Goal: Task Accomplishment & Management: Use online tool/utility

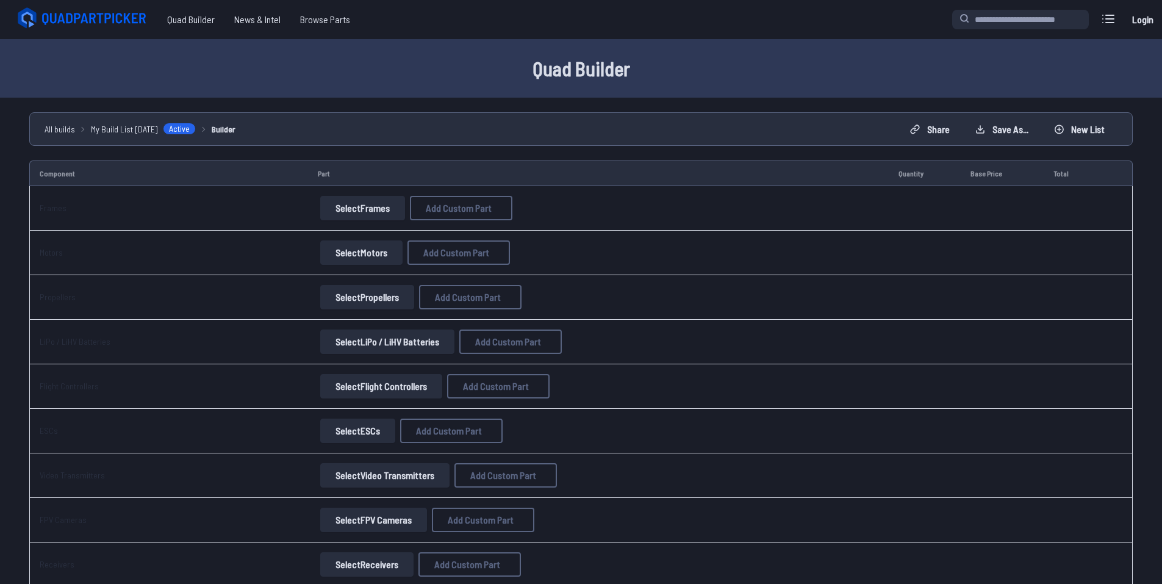
click at [362, 208] on button "Select Frames" at bounding box center [362, 208] width 85 height 24
click at [374, 207] on button "Select Frames" at bounding box center [362, 208] width 85 height 24
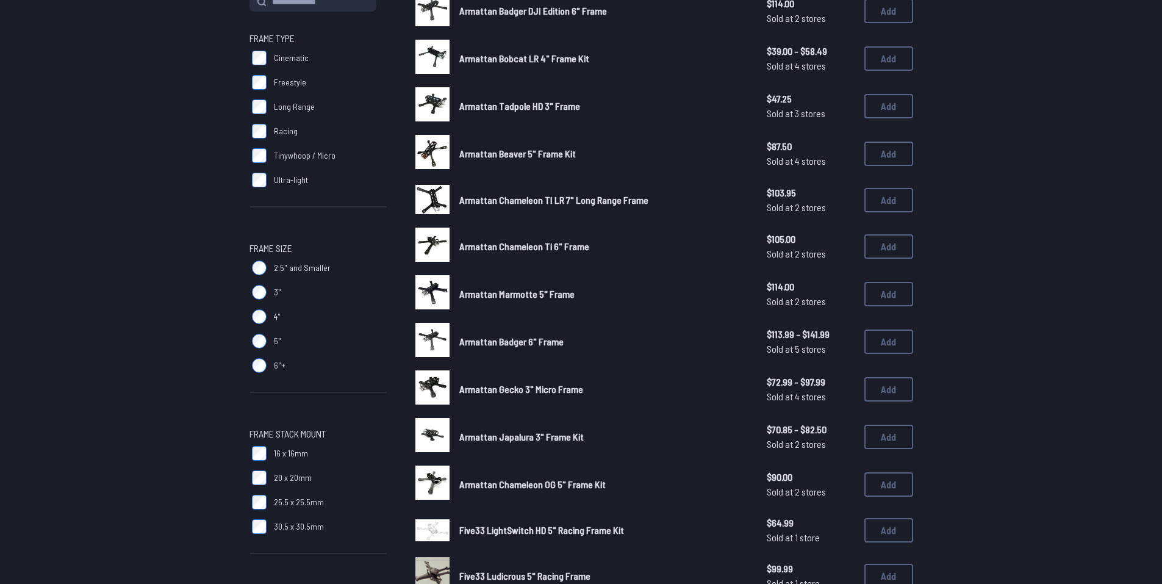
scroll to position [183, 0]
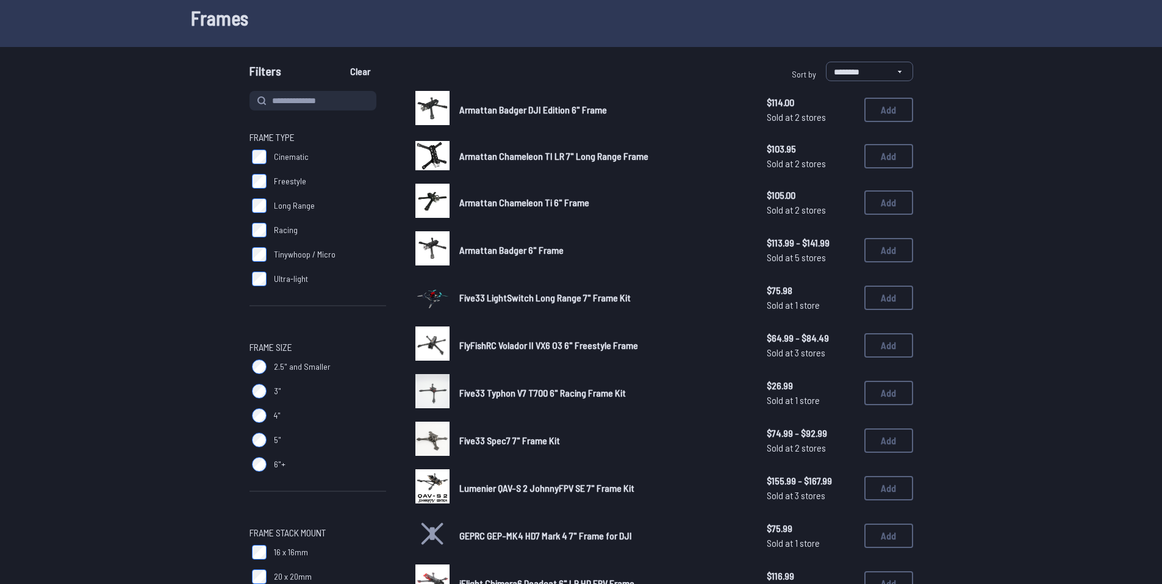
scroll to position [61, 0]
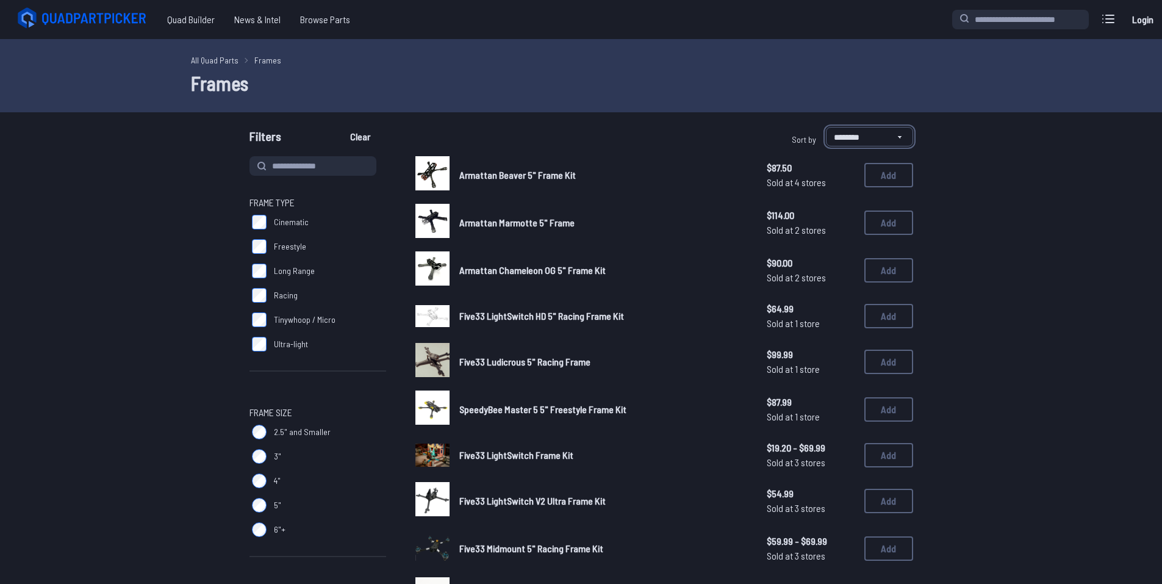
click at [837, 136] on select "**********" at bounding box center [869, 137] width 87 height 20
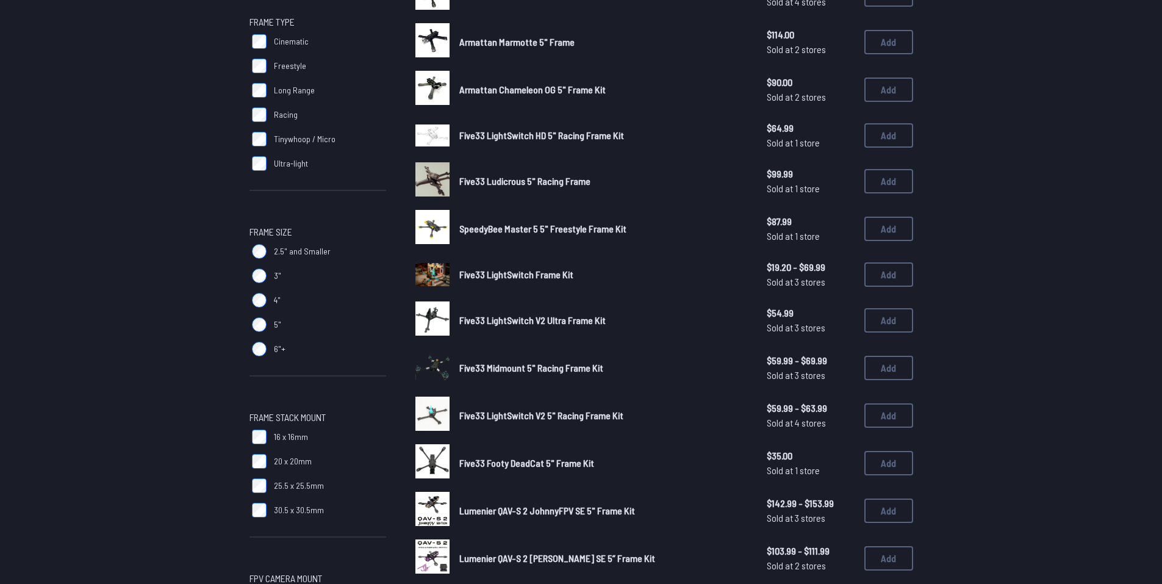
scroll to position [183, 0]
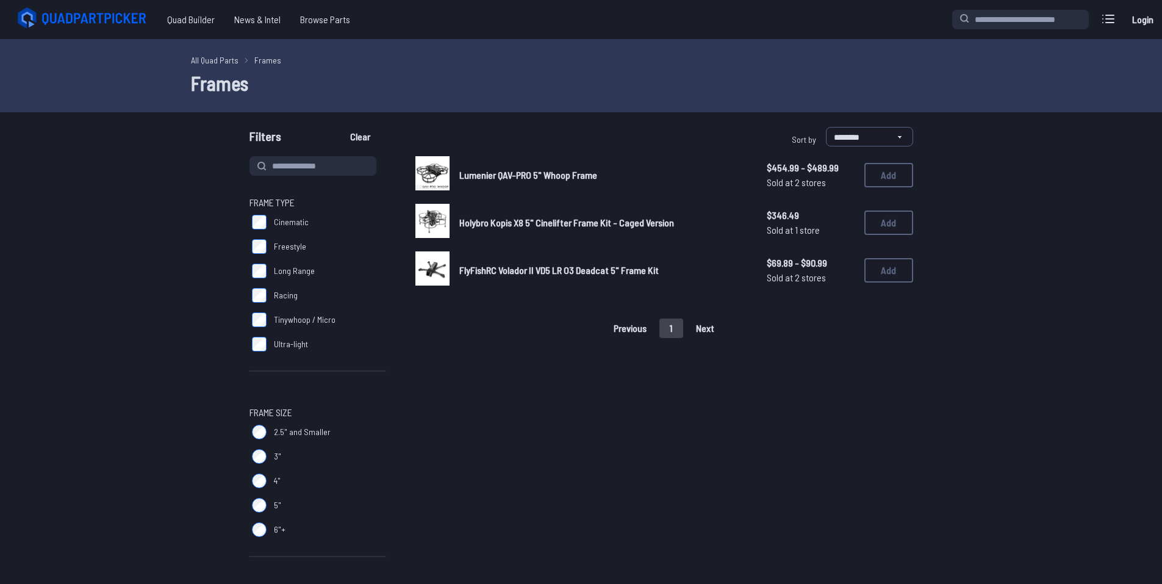
click at [590, 272] on span "FlyFishRC Volador II VD5 LR O3 Deadcat 5" Frame Kit" at bounding box center [558, 270] width 199 height 12
click at [435, 265] on img at bounding box center [432, 268] width 34 height 34
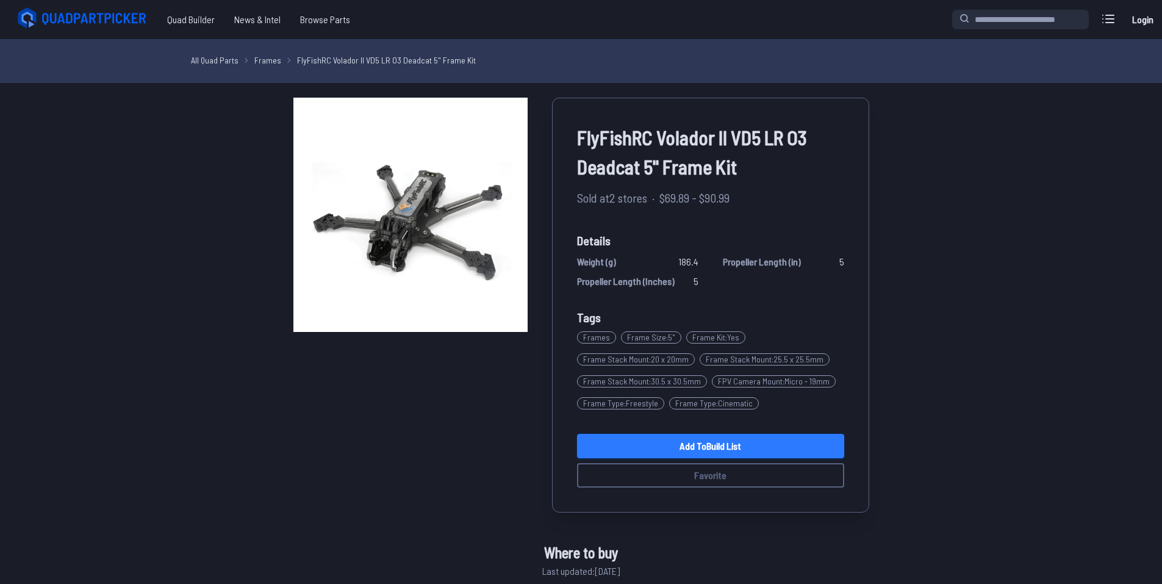
click at [809, 439] on link "Add to Build List" at bounding box center [710, 446] width 267 height 24
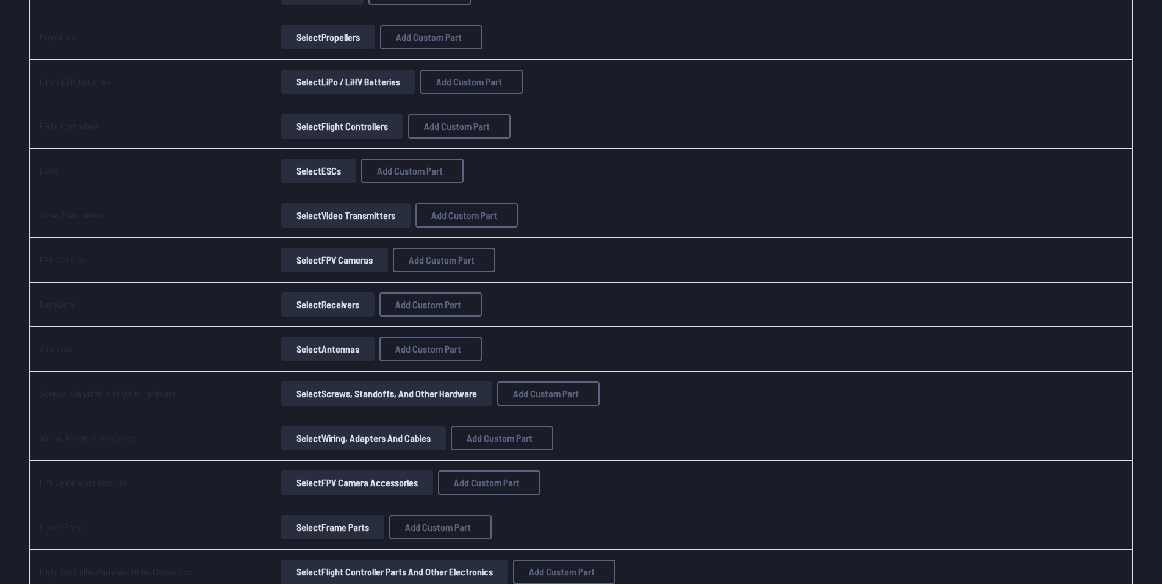
scroll to position [427, 0]
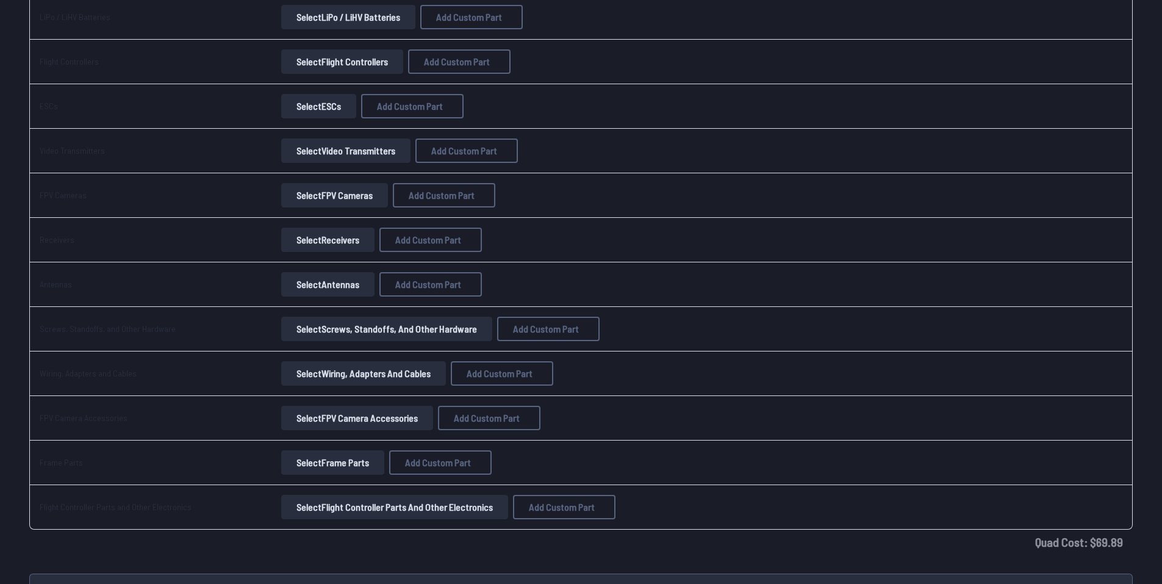
click at [328, 196] on button "Select FPV Cameras" at bounding box center [334, 195] width 107 height 24
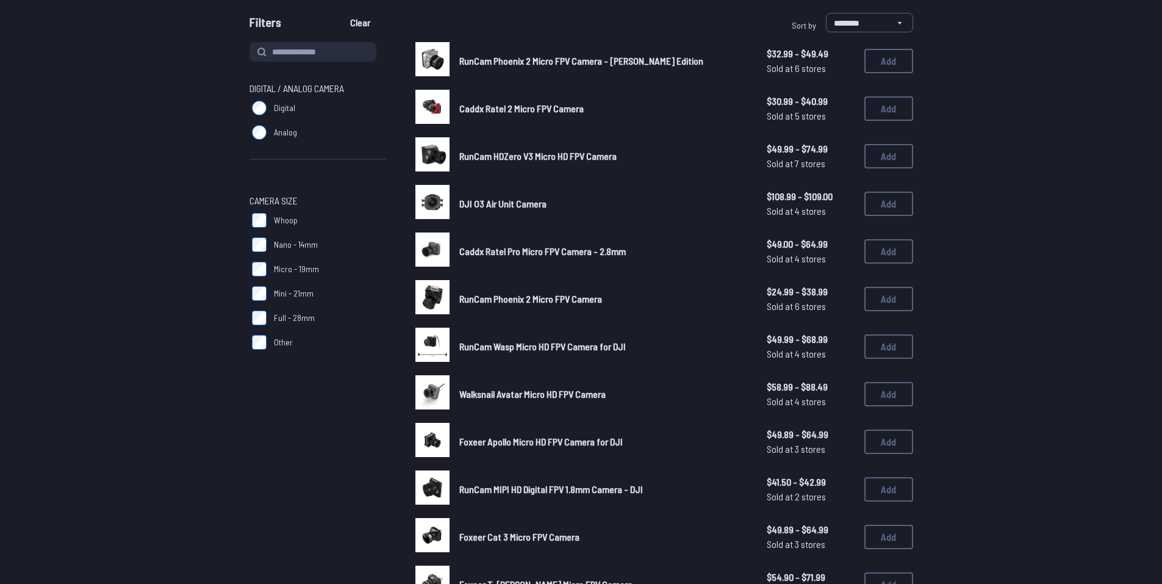
scroll to position [122, 0]
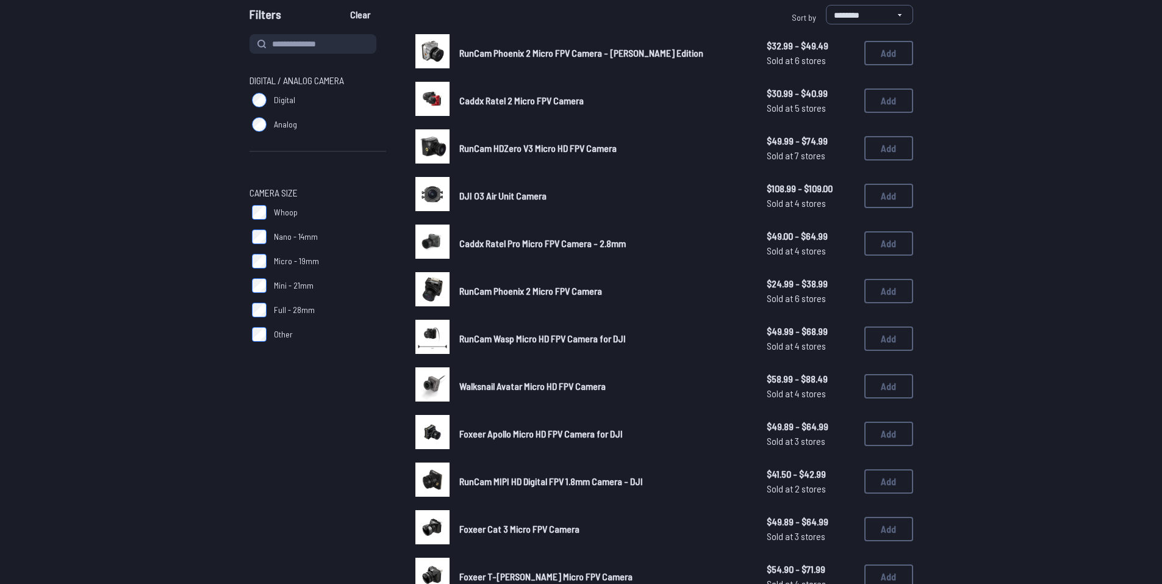
click at [279, 97] on span "Digital" at bounding box center [284, 100] width 21 height 12
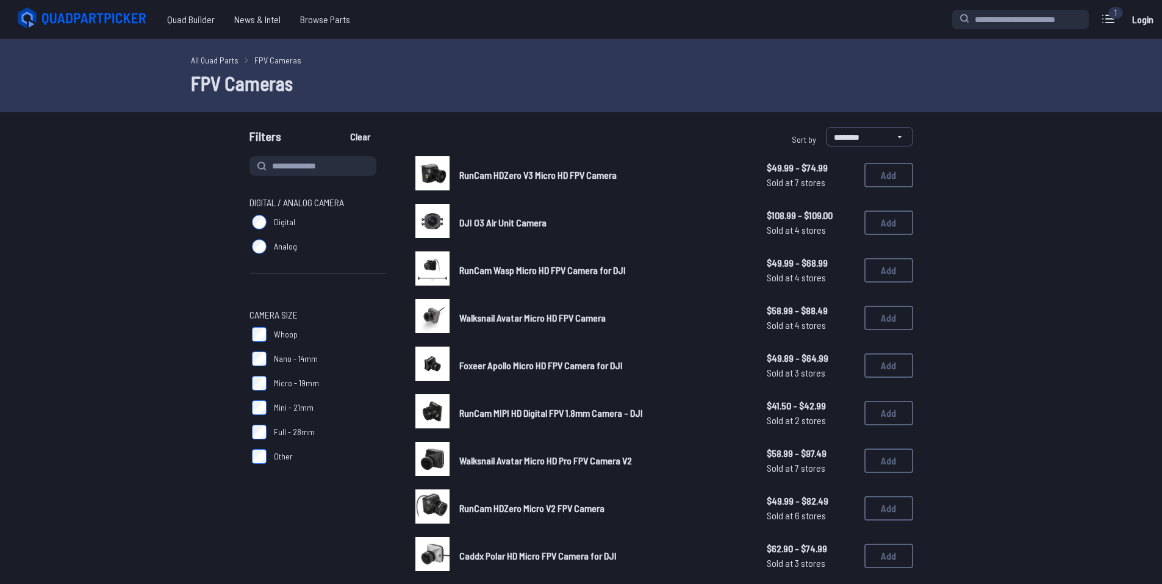
click at [535, 225] on span "DJI O3 Air Unit Camera" at bounding box center [502, 223] width 87 height 12
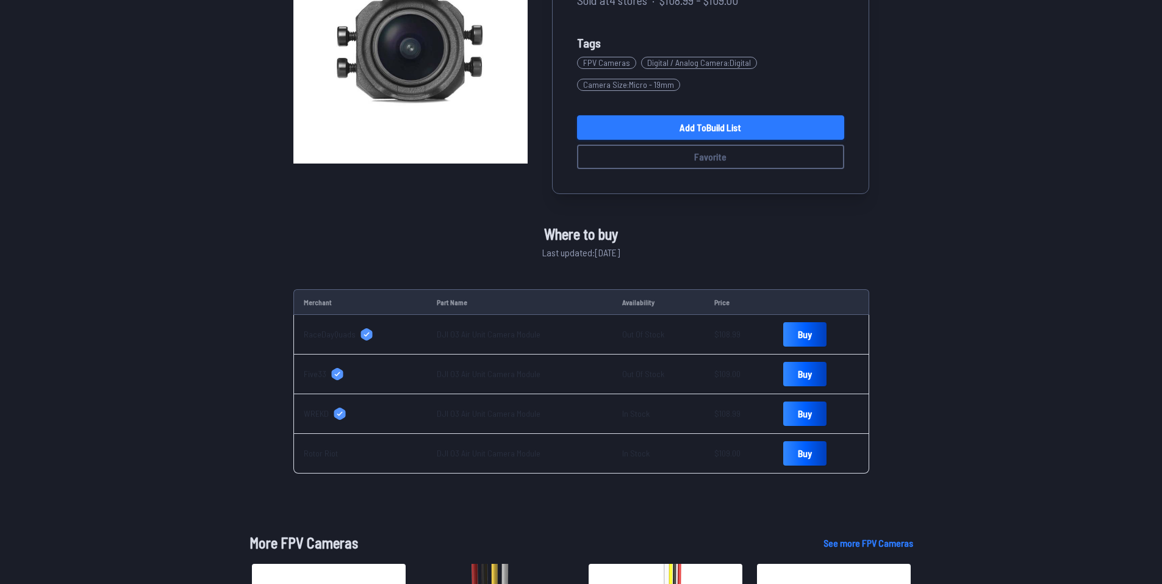
scroll to position [183, 0]
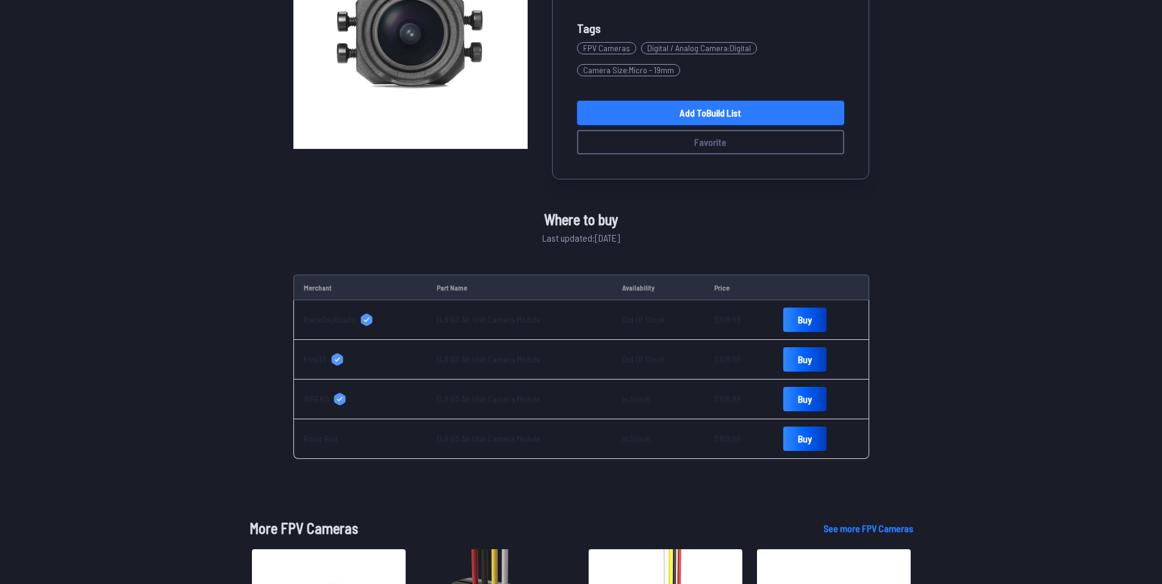
click at [679, 115] on link "Add to Build List" at bounding box center [710, 113] width 267 height 24
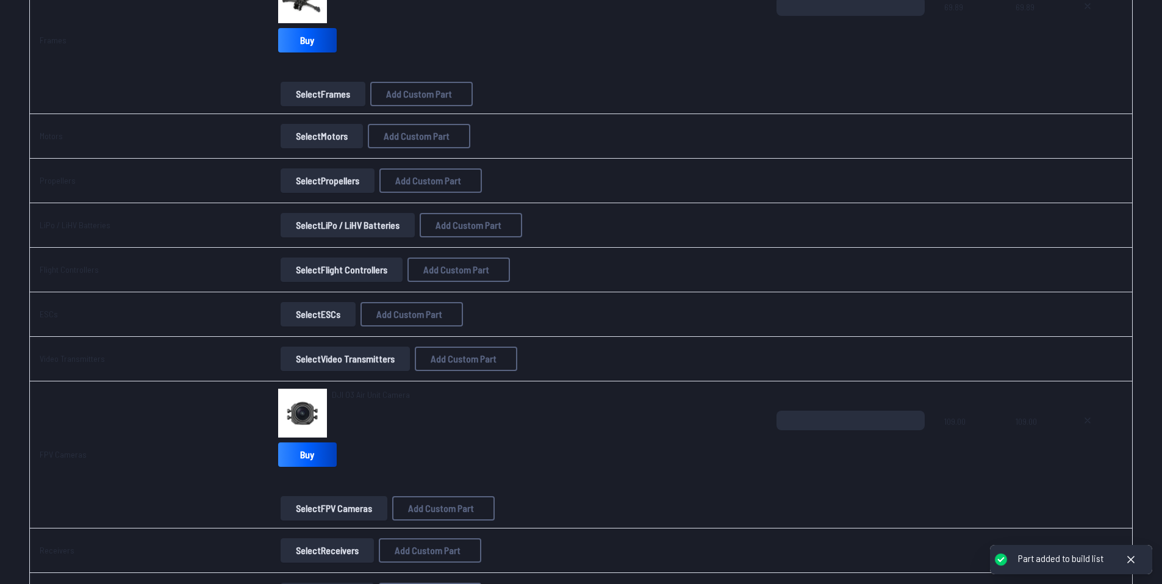
scroll to position [305, 0]
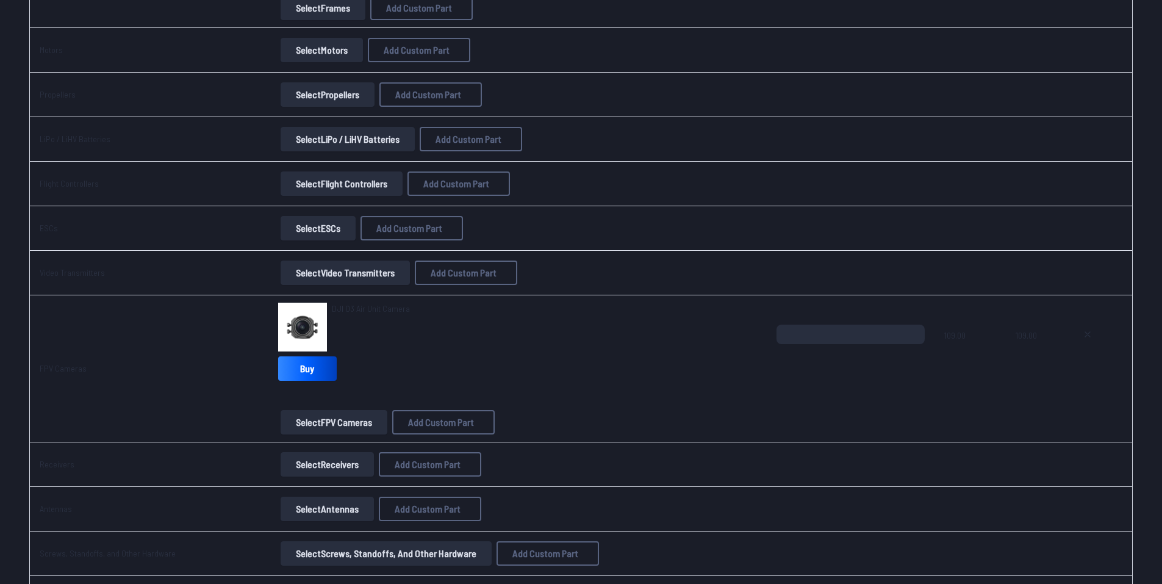
click at [351, 282] on button "Select Video Transmitters" at bounding box center [345, 272] width 129 height 24
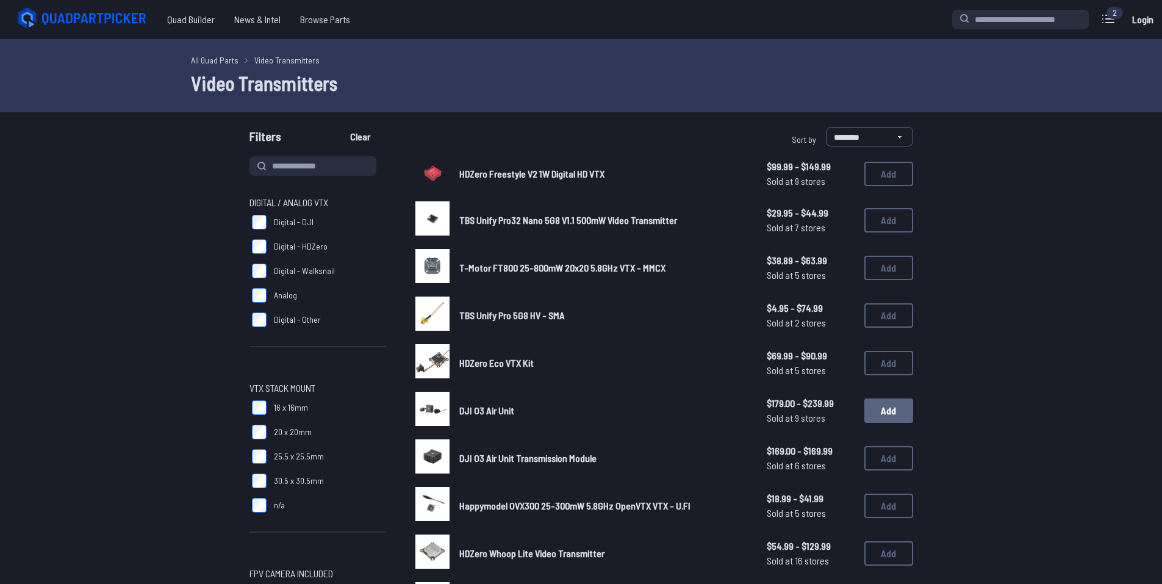
click at [886, 410] on button "Add" at bounding box center [888, 410] width 49 height 24
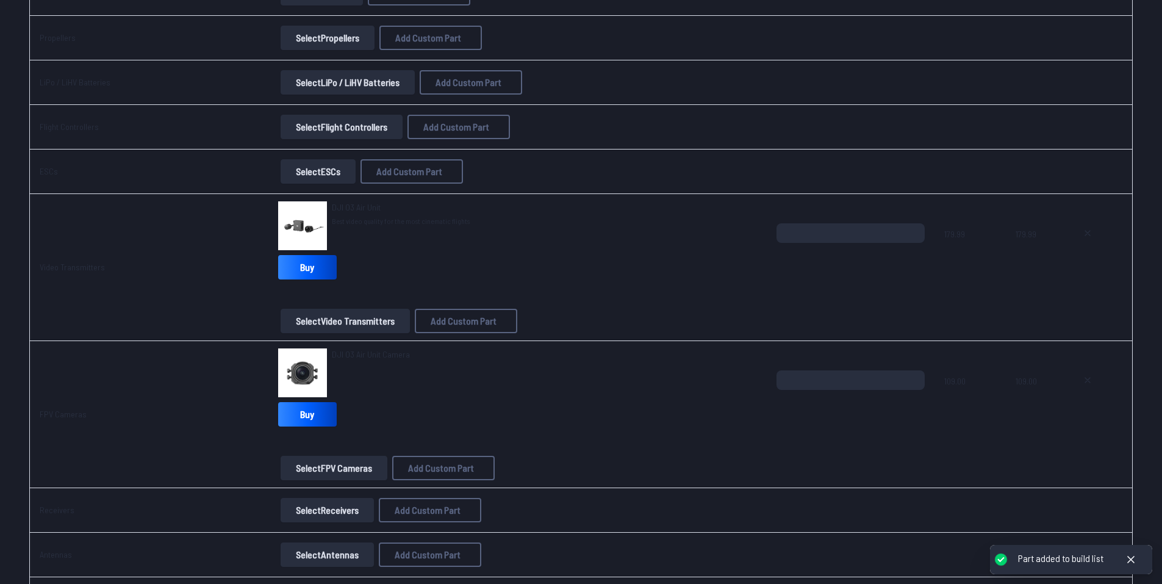
scroll to position [366, 0]
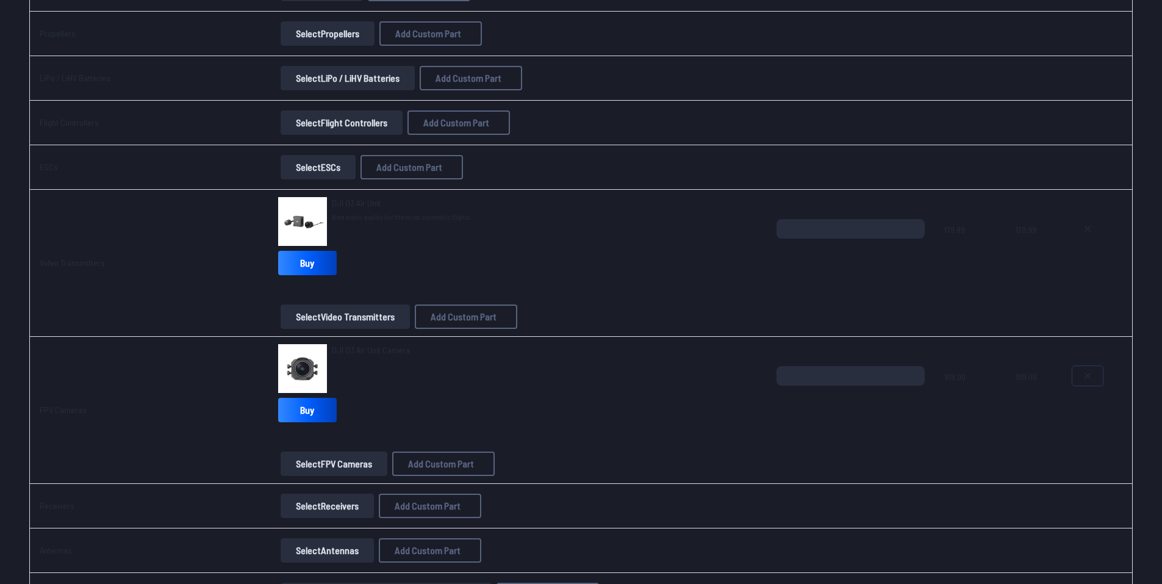
click at [1091, 376] on button at bounding box center [1087, 376] width 30 height 20
type textarea "**********"
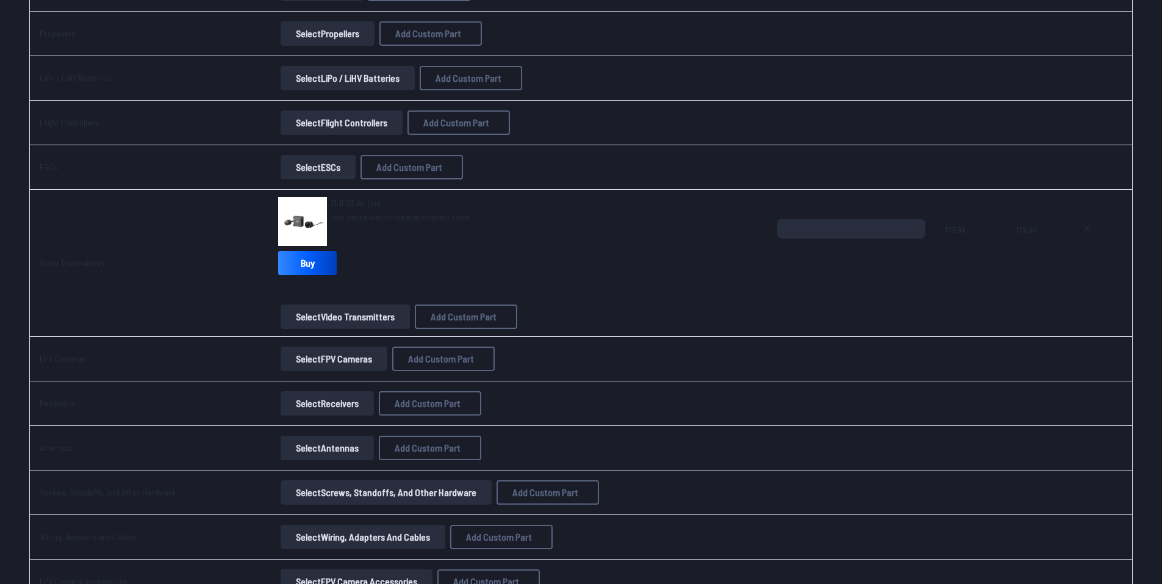
click at [350, 401] on button "Select Receivers" at bounding box center [327, 403] width 93 height 24
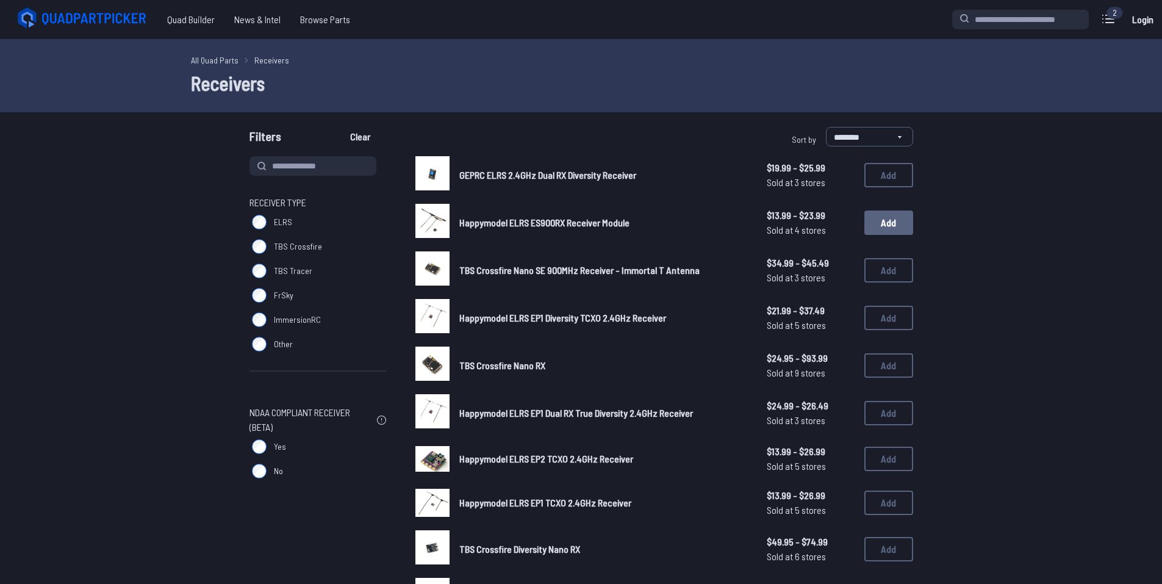
click at [899, 227] on button "Add" at bounding box center [888, 222] width 49 height 24
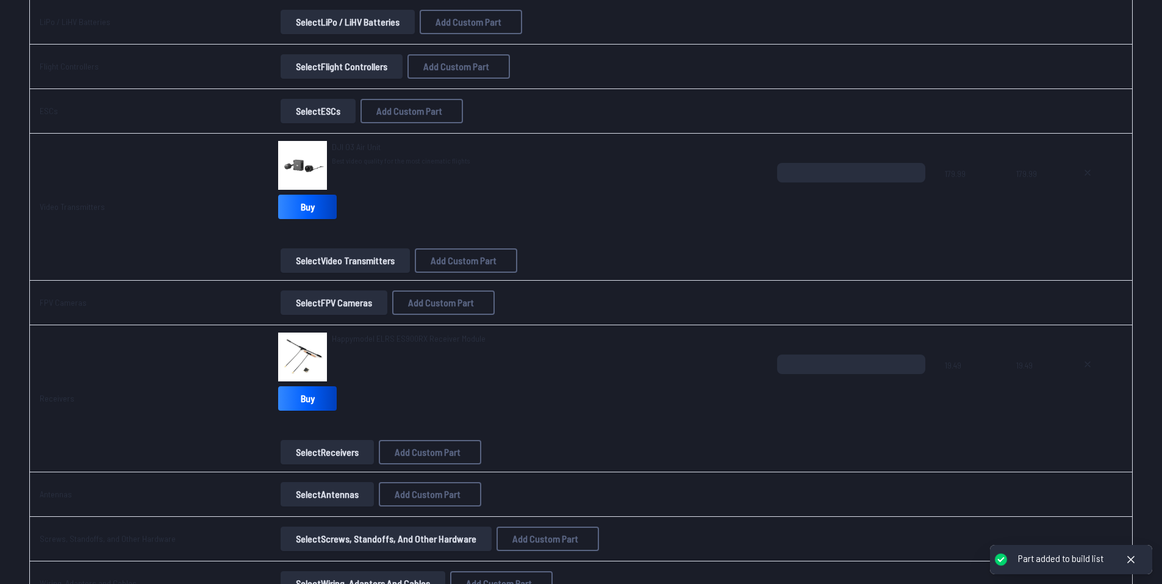
scroll to position [549, 0]
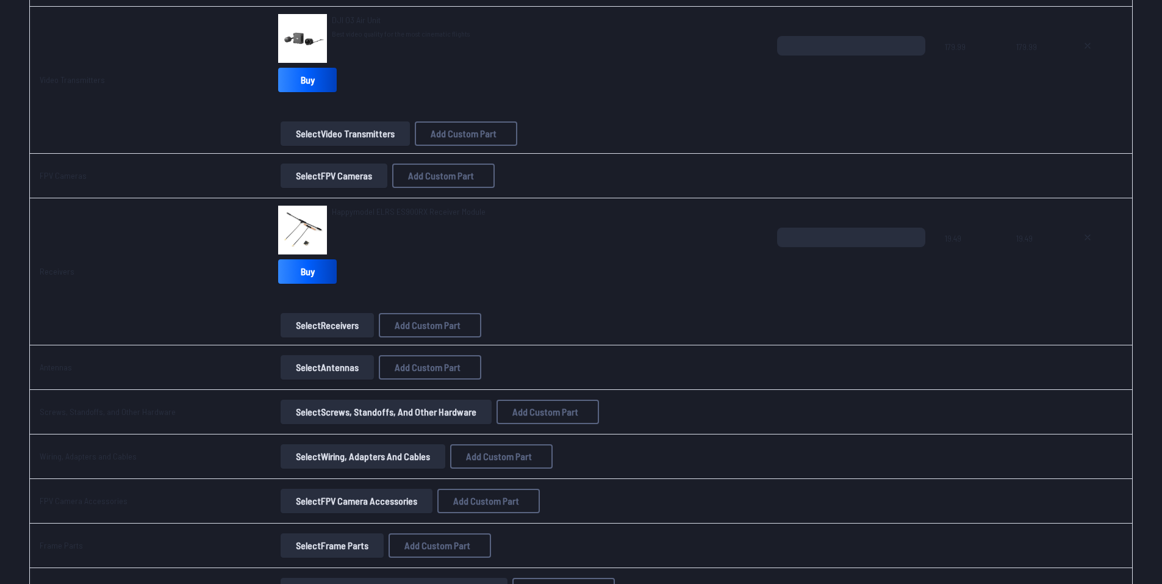
click at [331, 364] on button "Select Antennas" at bounding box center [327, 367] width 93 height 24
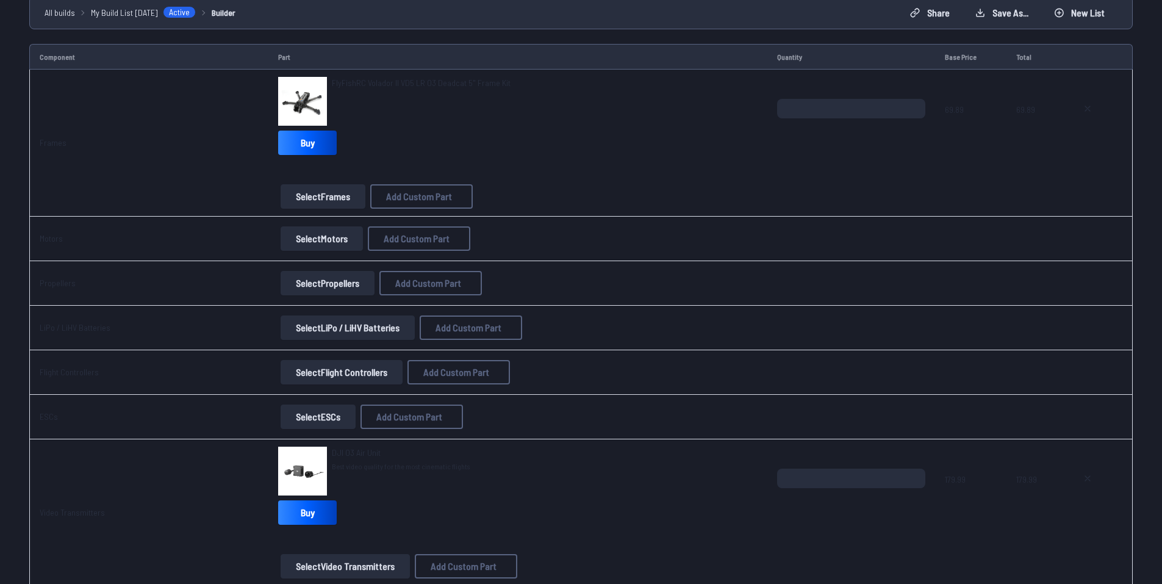
scroll to position [61, 0]
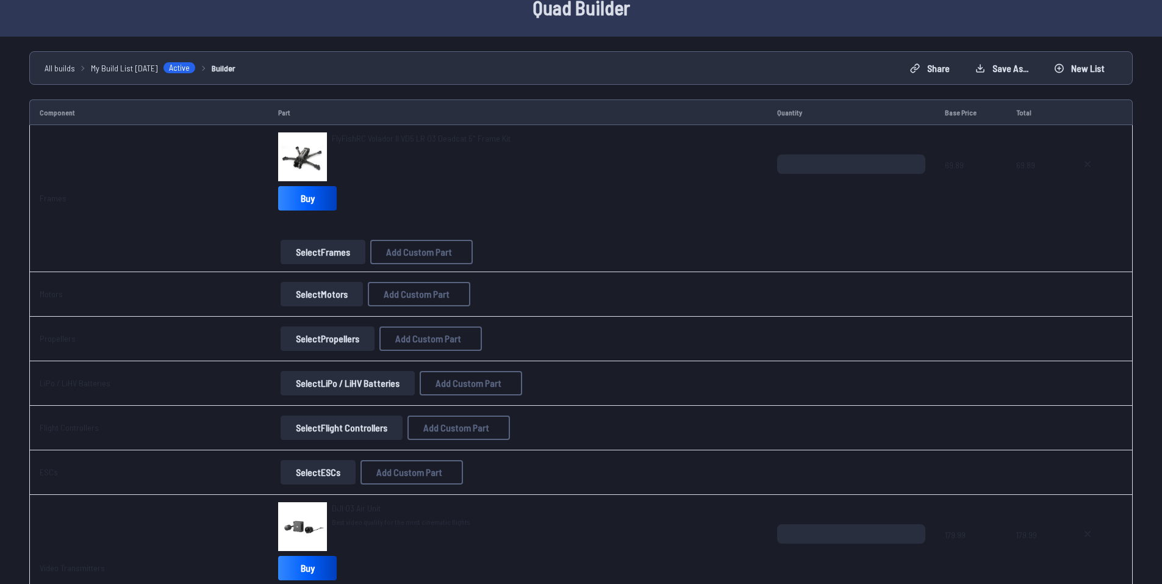
click at [350, 330] on button "Select Propellers" at bounding box center [328, 338] width 94 height 24
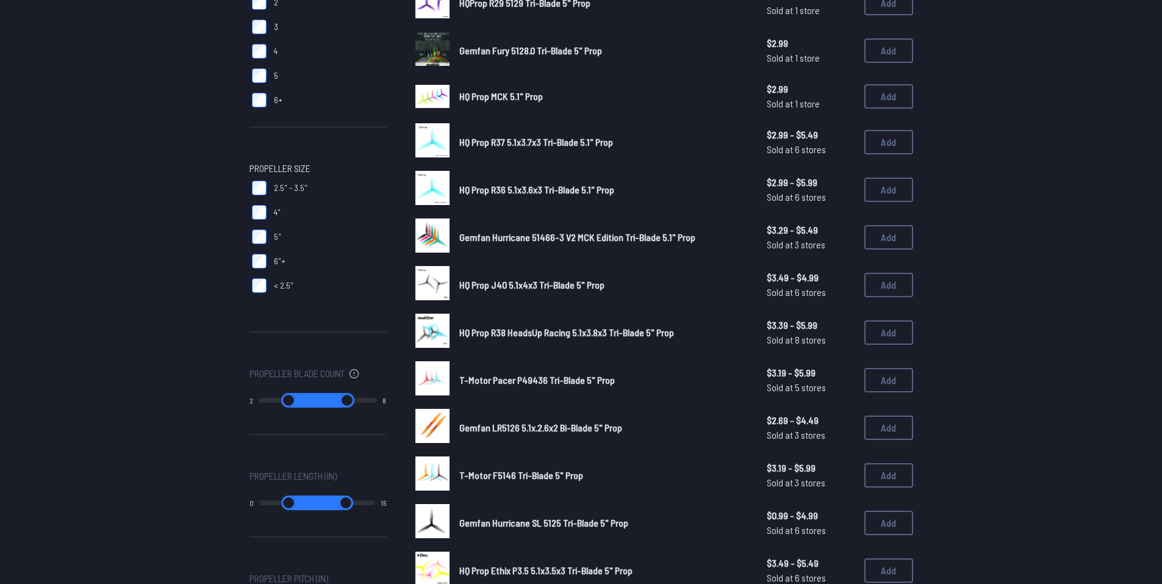
scroll to position [266, 0]
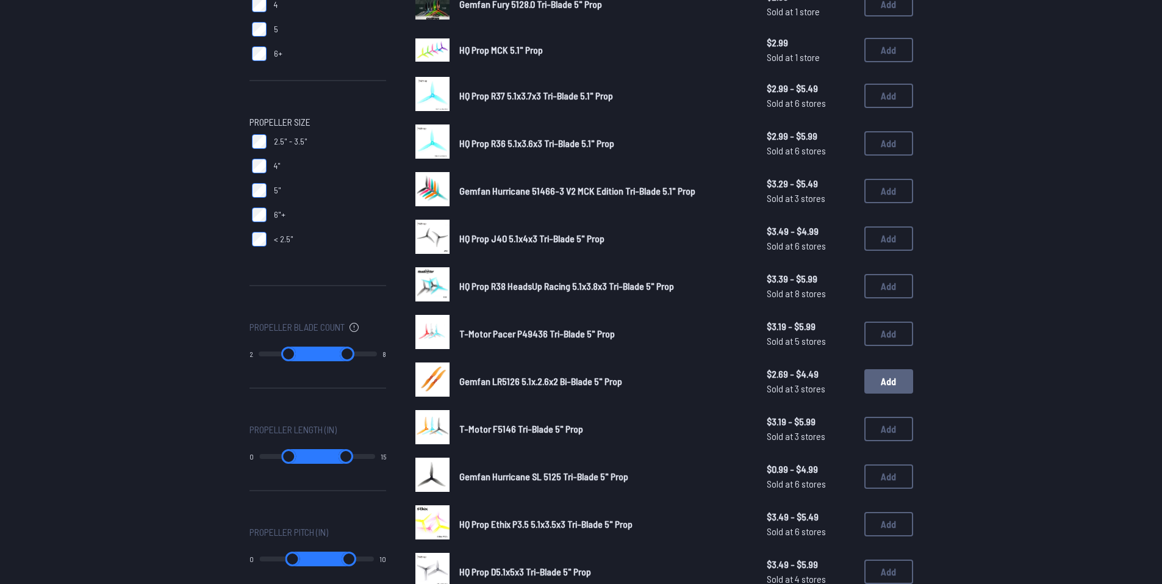
click at [883, 374] on button "Add" at bounding box center [888, 381] width 49 height 24
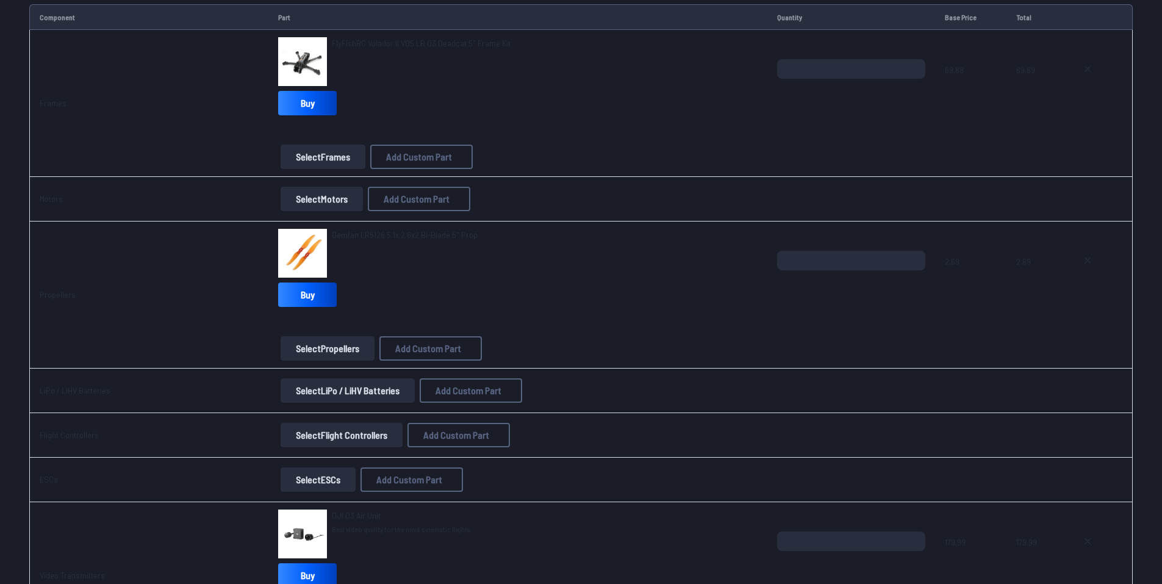
scroll to position [61, 0]
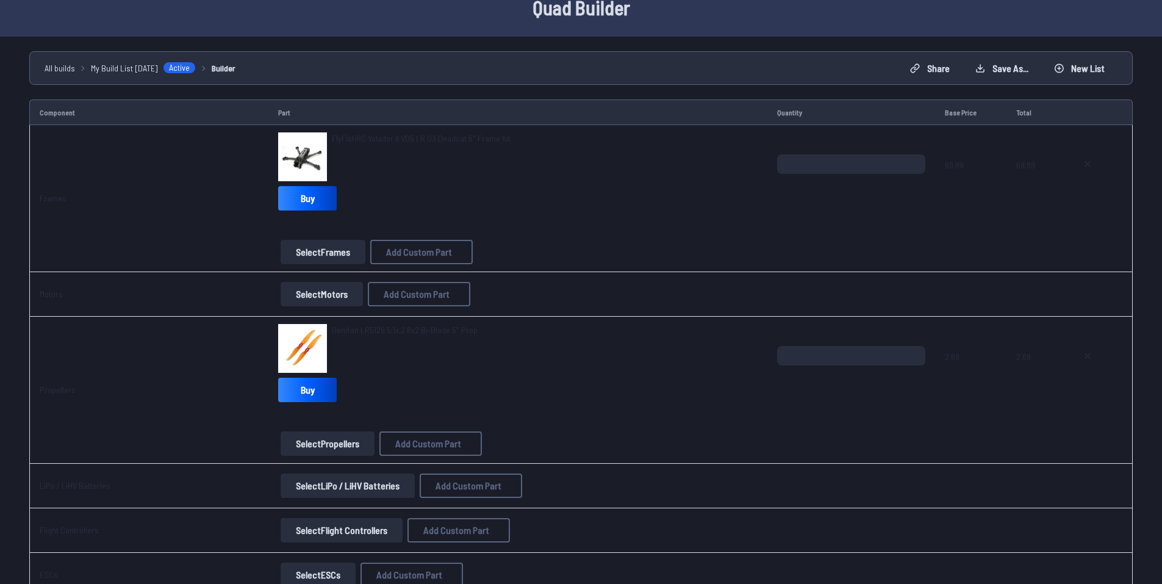
click at [341, 288] on button "Select Motors" at bounding box center [322, 294] width 82 height 24
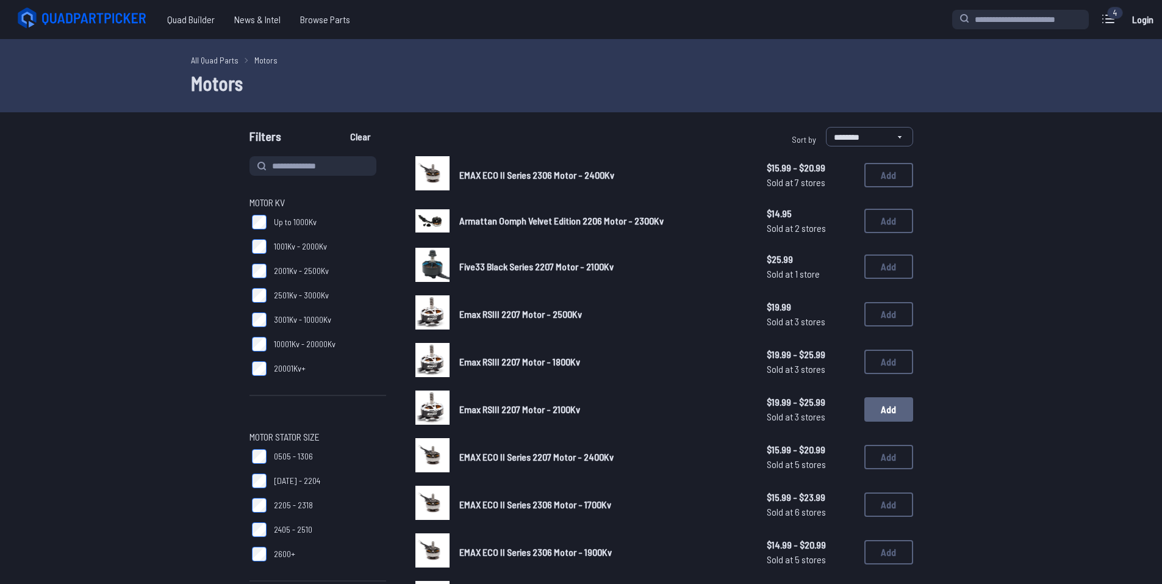
click at [897, 412] on button "Add" at bounding box center [888, 409] width 49 height 24
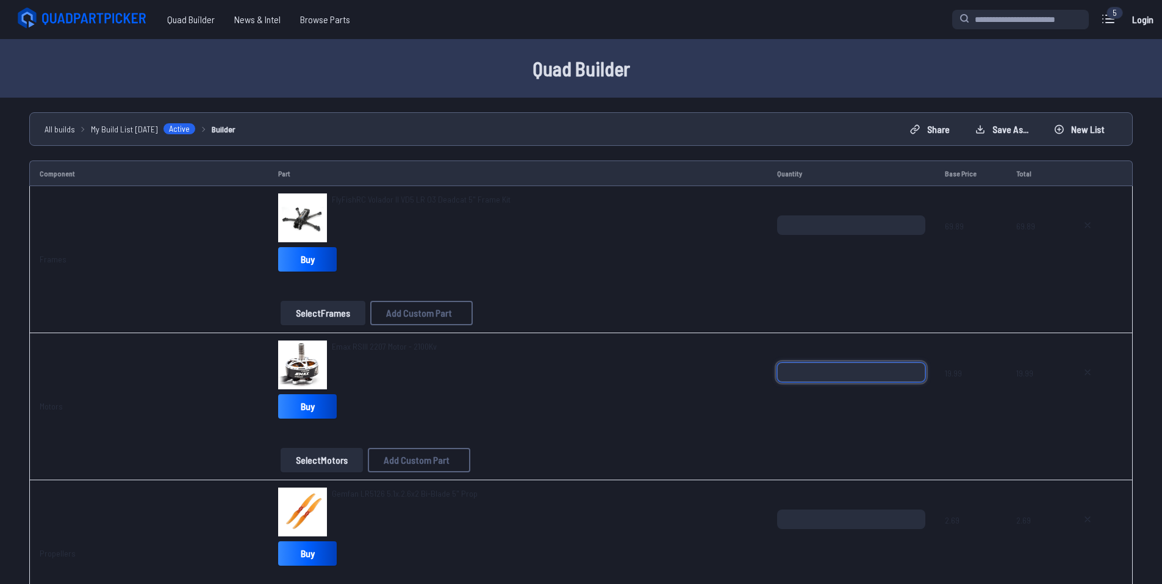
click at [837, 378] on input "*" at bounding box center [851, 372] width 148 height 20
click at [912, 367] on input "*" at bounding box center [851, 372] width 148 height 20
type input "*"
click at [912, 367] on input "*" at bounding box center [851, 372] width 148 height 20
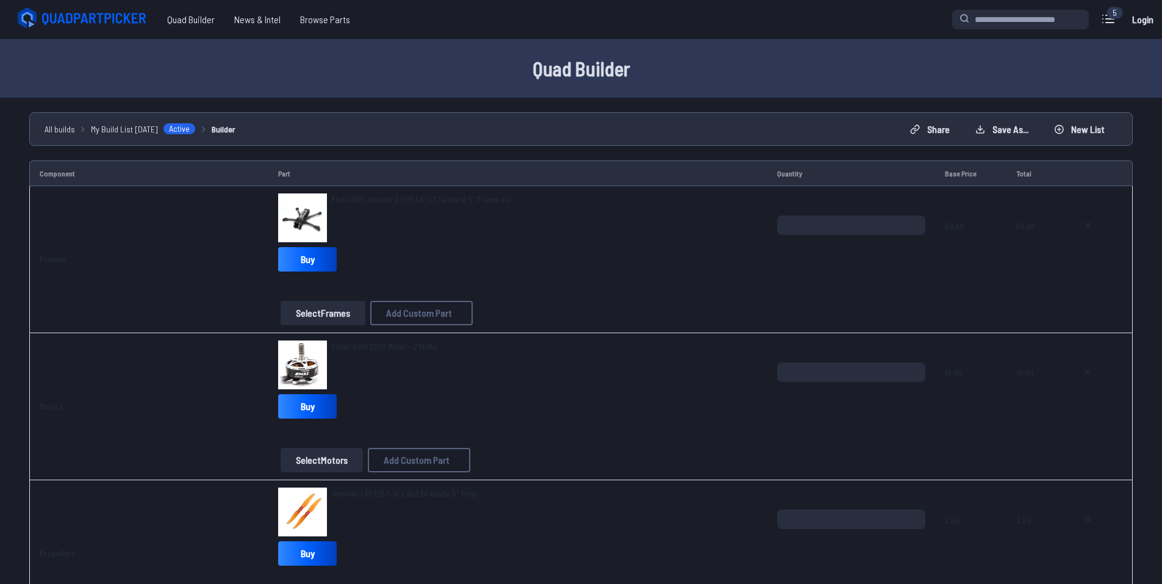
click at [625, 367] on div "Emax RSIII 2207 Motor - 2100Kv" at bounding box center [517, 364] width 479 height 49
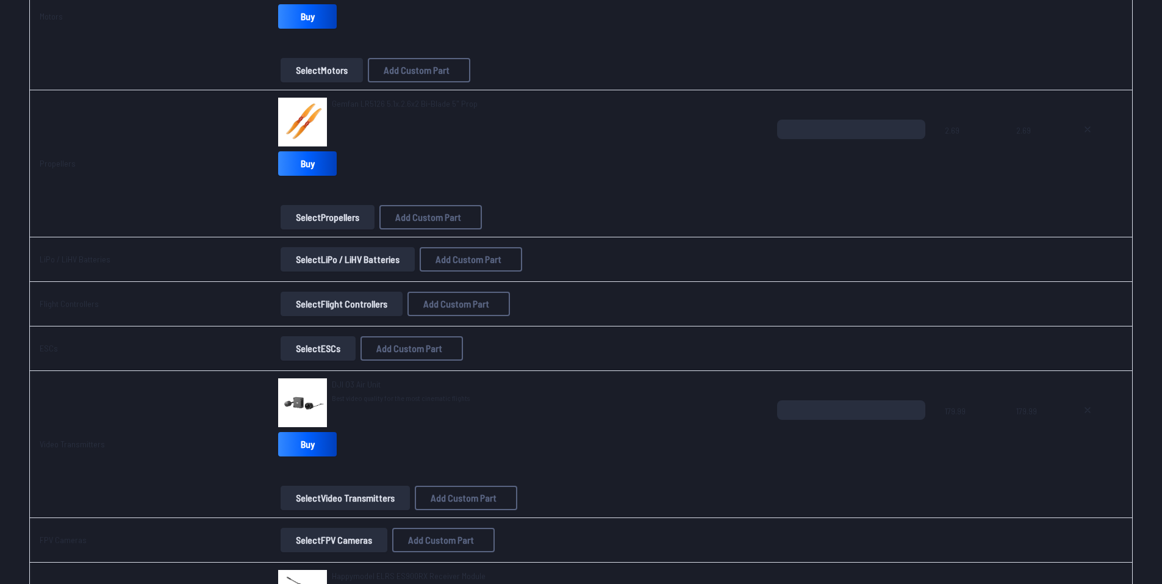
scroll to position [427, 0]
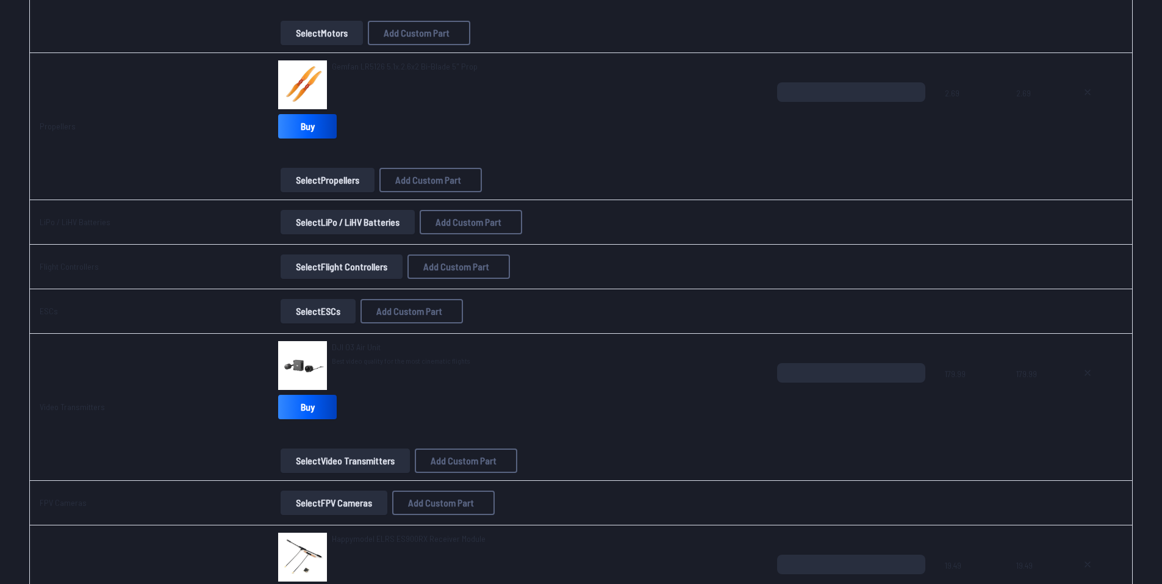
click at [307, 221] on button "Select LiPo / LiHV Batteries" at bounding box center [348, 222] width 134 height 24
click at [367, 226] on button "Select LiPo / LiHV Batteries" at bounding box center [348, 222] width 134 height 24
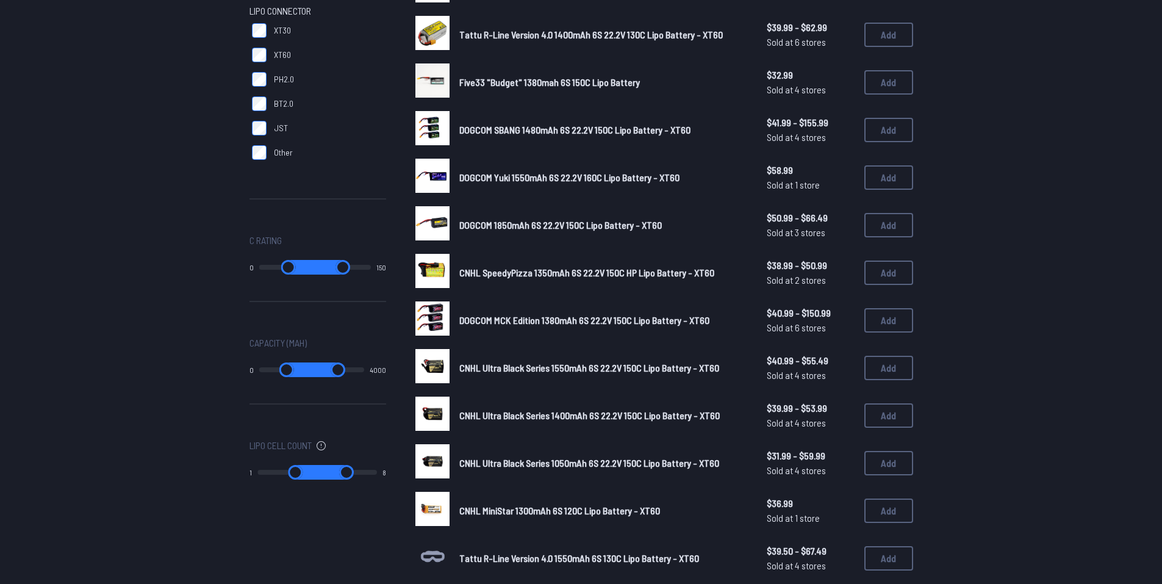
scroll to position [434, 0]
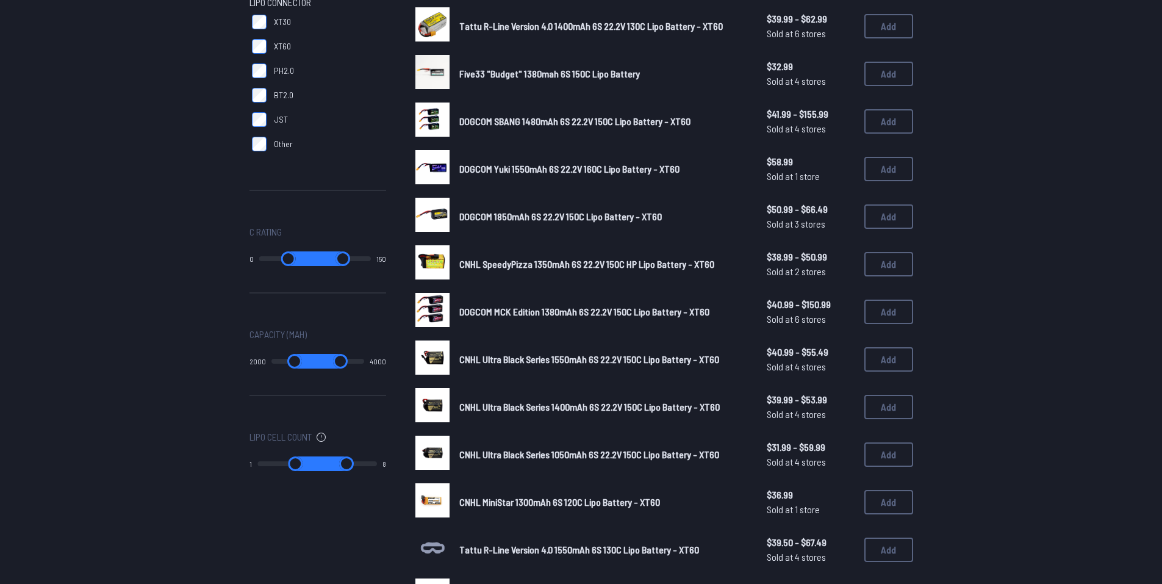
drag, startPoint x: 267, startPoint y: 367, endPoint x: 312, endPoint y: 366, distance: 45.1
type input "****"
click at [312, 366] on input "range" at bounding box center [294, 361] width 47 height 15
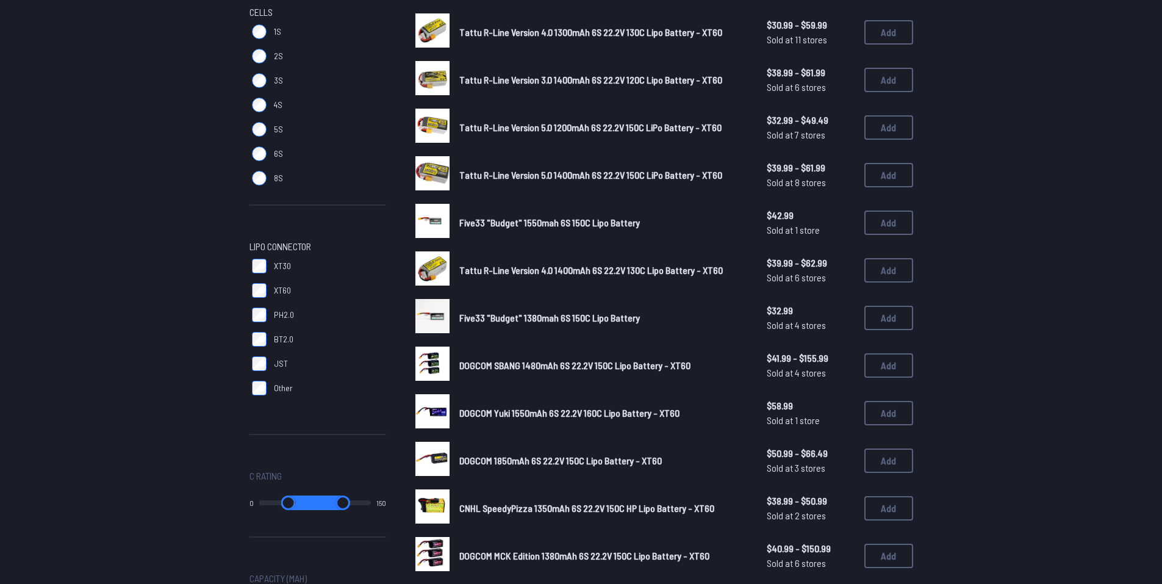
type input "****"
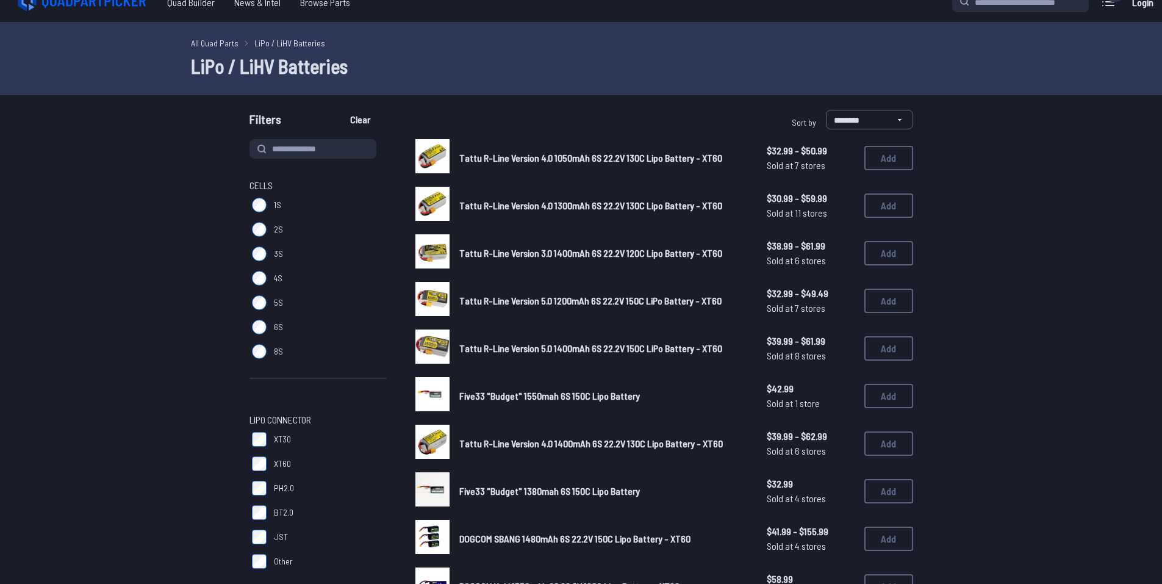
scroll to position [7, 0]
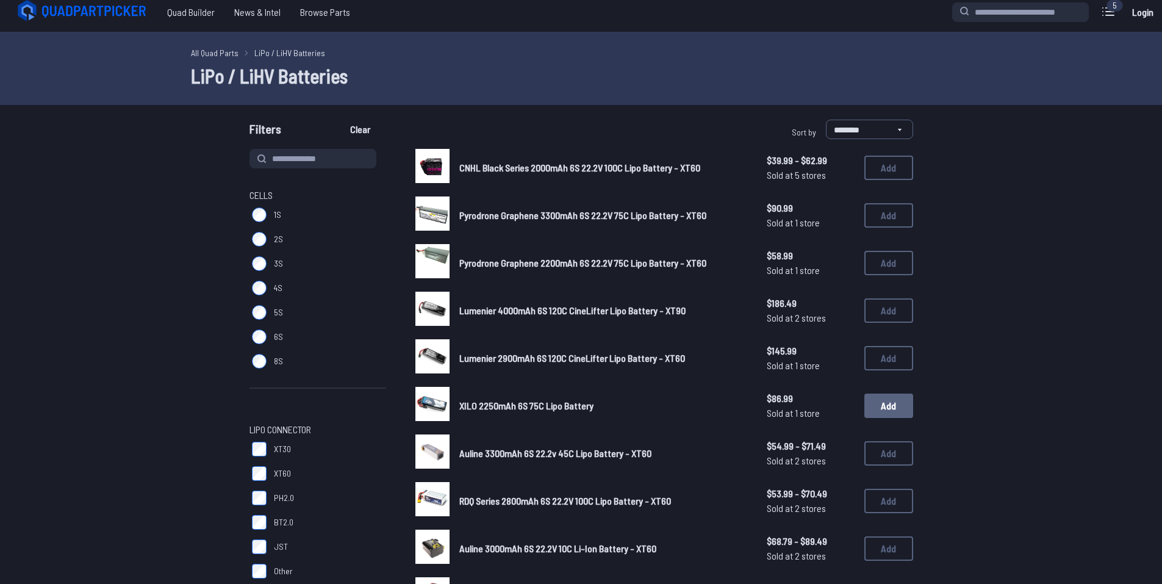
click at [870, 403] on button "Add" at bounding box center [888, 405] width 49 height 24
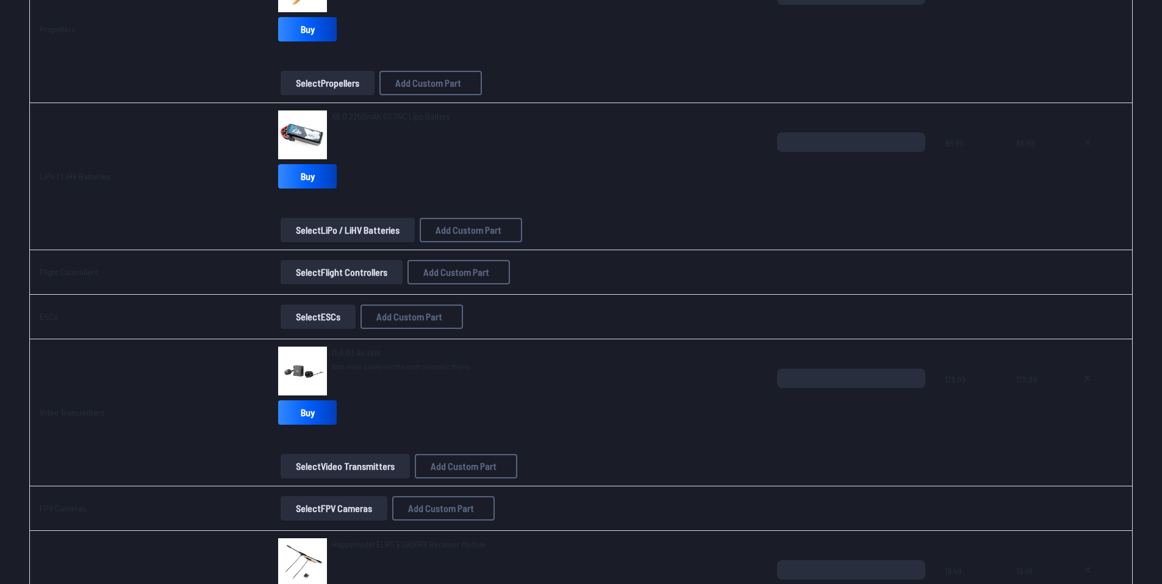
scroll to position [549, 0]
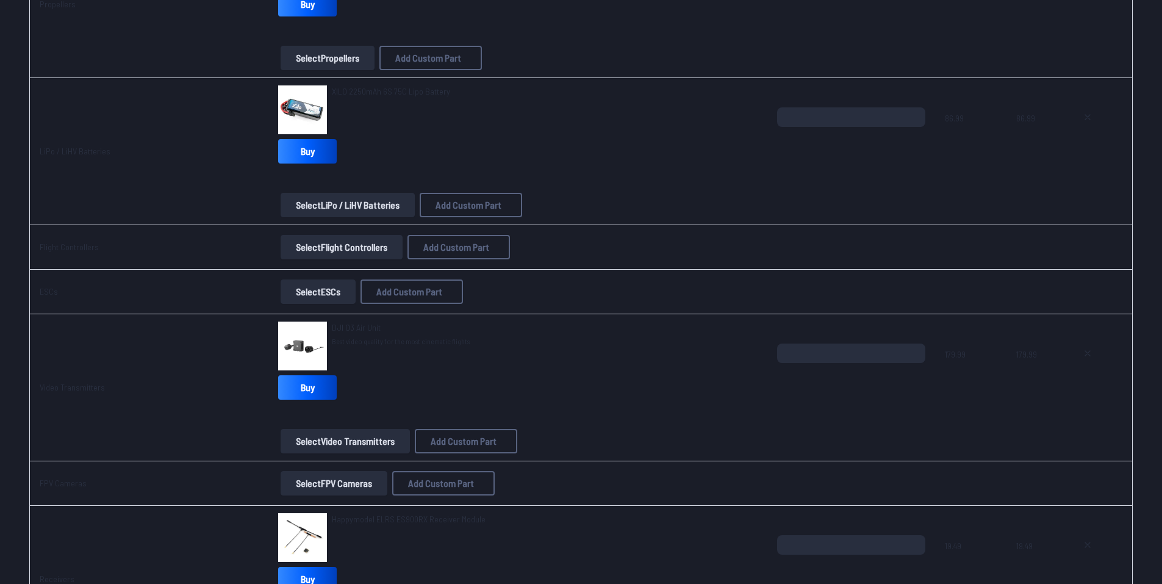
click at [383, 254] on button "Select Flight Controllers" at bounding box center [342, 247] width 122 height 24
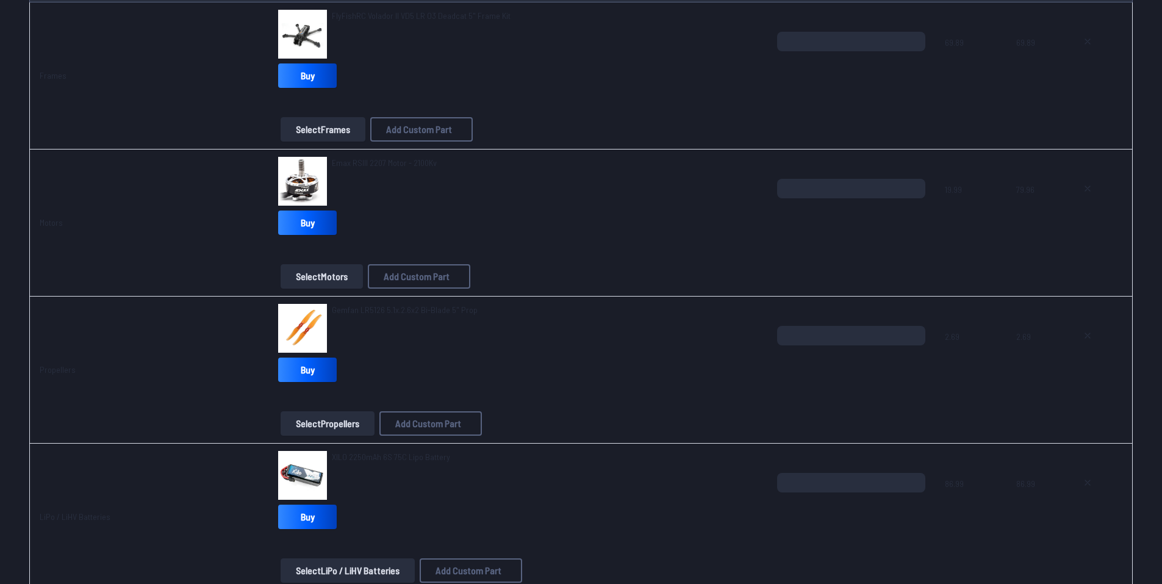
scroll to position [183, 0]
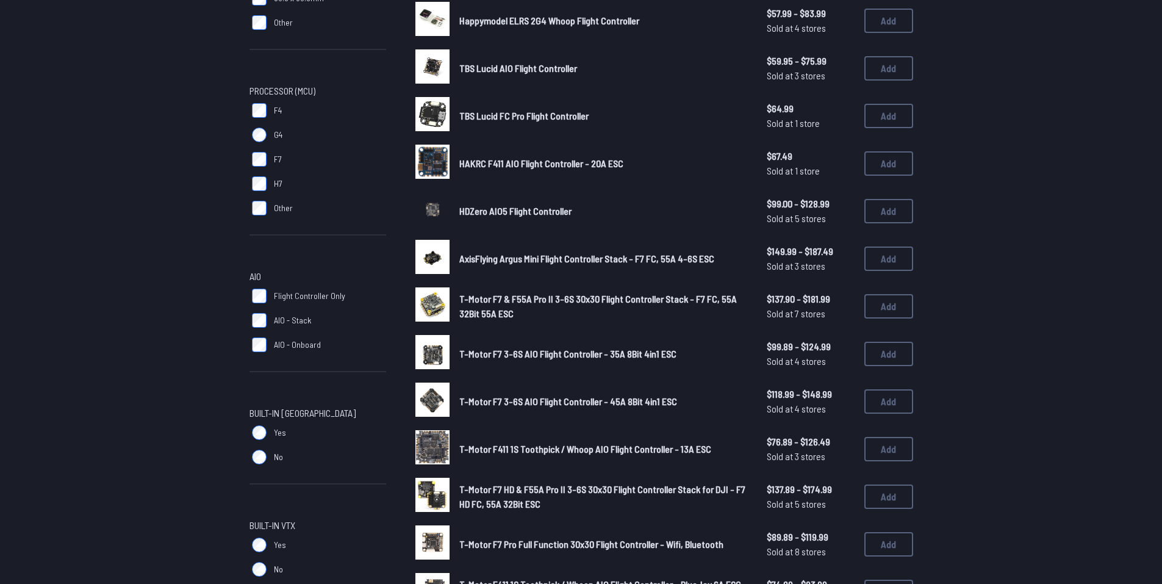
scroll to position [305, 0]
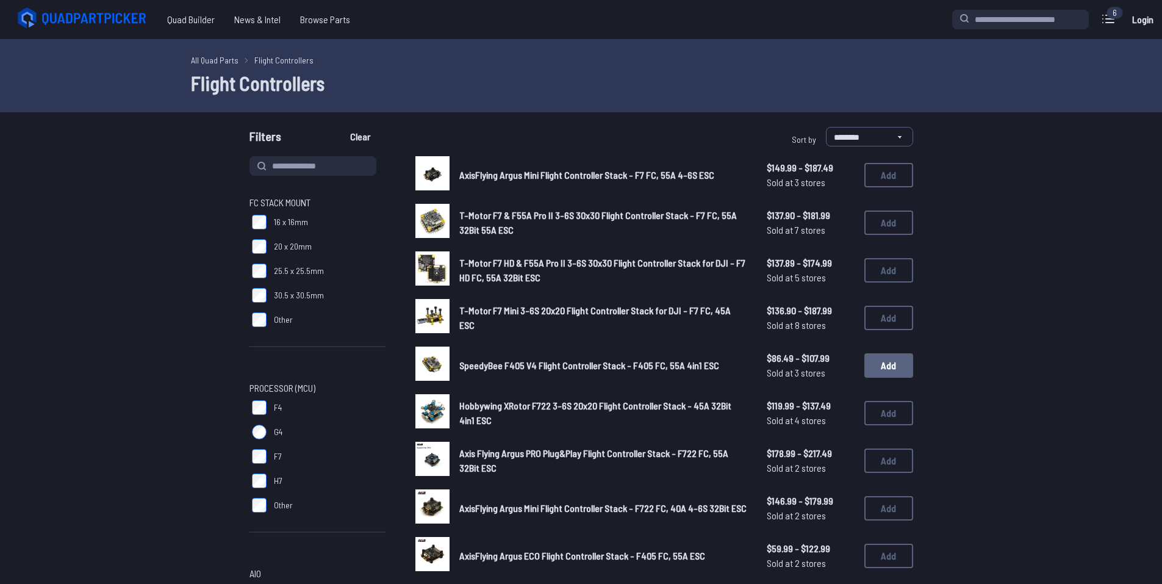
click at [876, 369] on button "Add" at bounding box center [888, 365] width 49 height 24
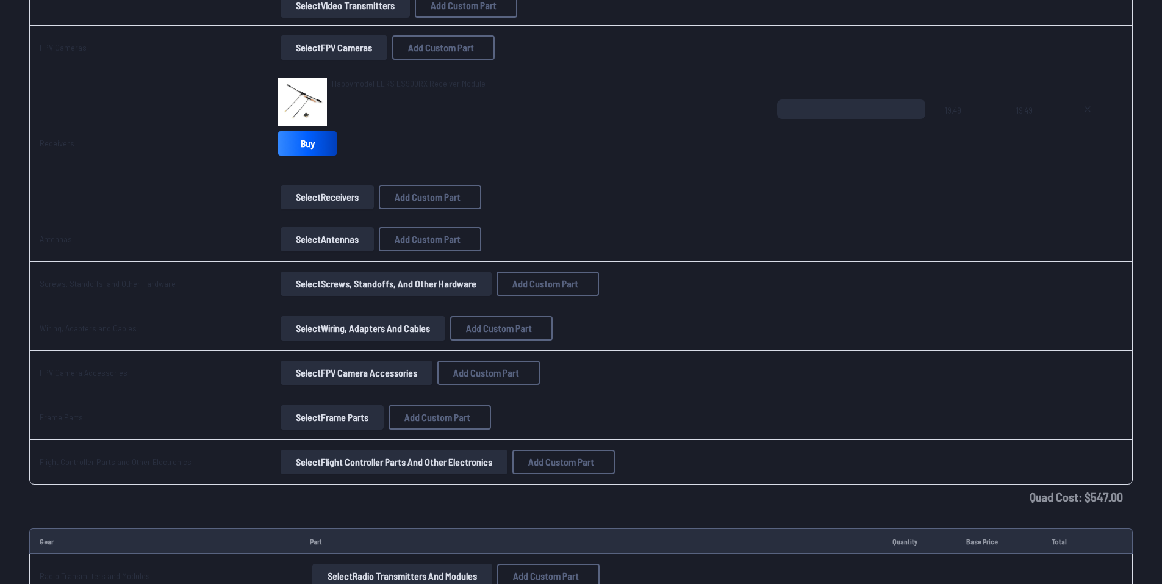
scroll to position [1098, 0]
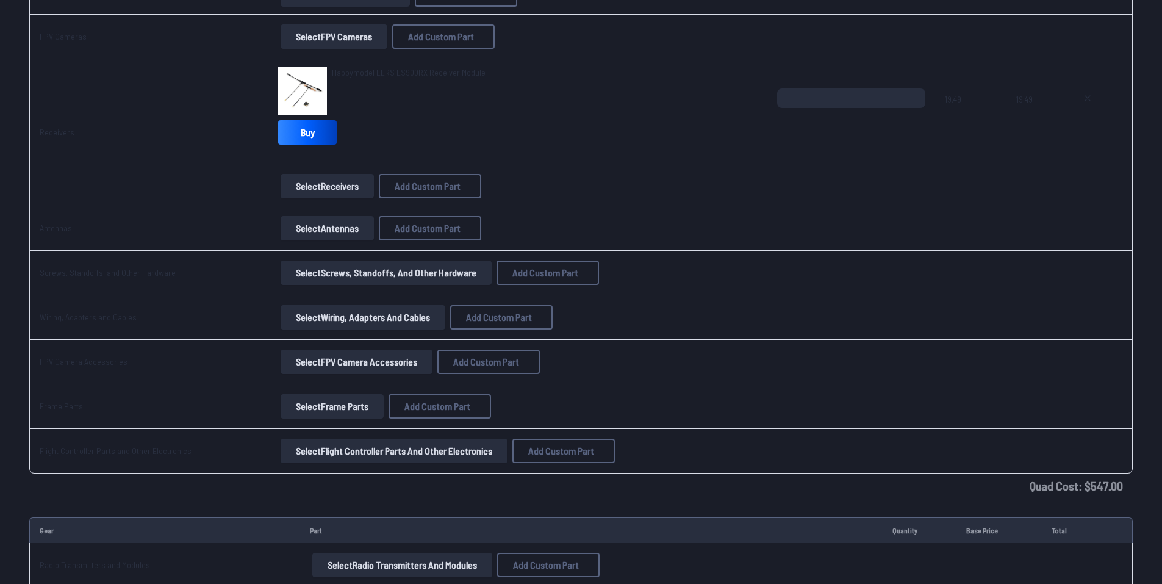
click at [370, 365] on button "Select FPV Camera Accessories" at bounding box center [357, 361] width 152 height 24
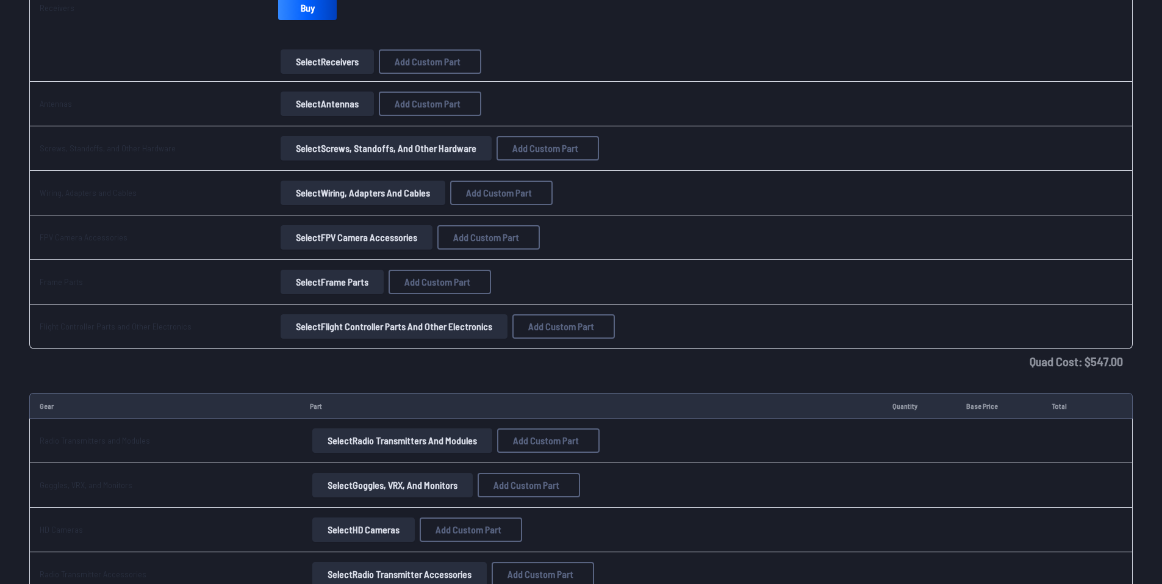
scroll to position [1464, 0]
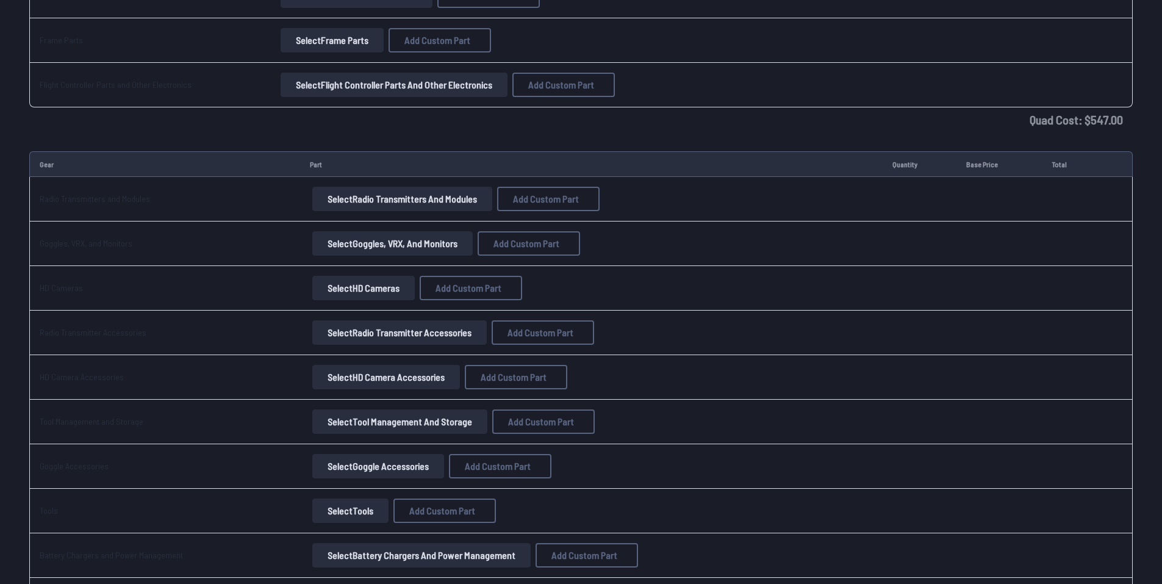
click at [351, 207] on button "Select Radio Transmitters and Modules" at bounding box center [402, 199] width 180 height 24
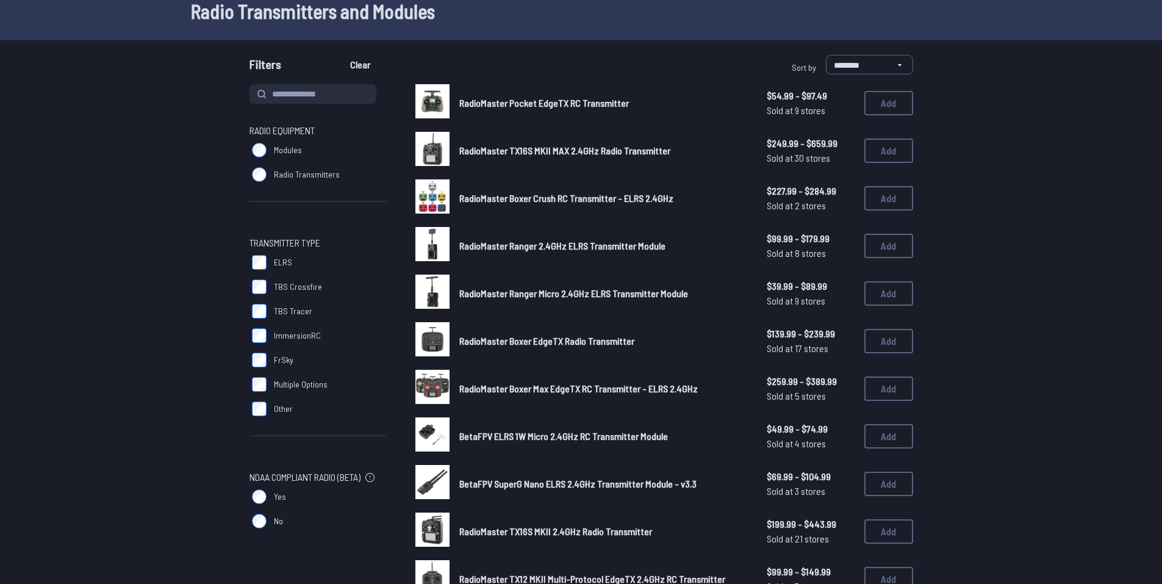
scroll to position [61, 0]
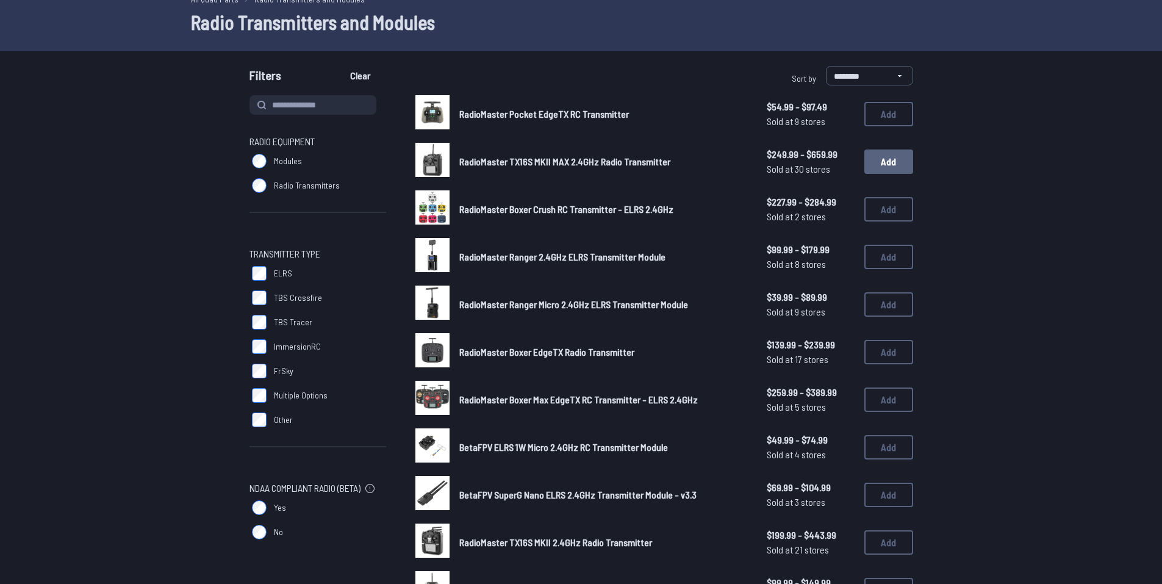
click at [891, 163] on button "Add" at bounding box center [888, 161] width 49 height 24
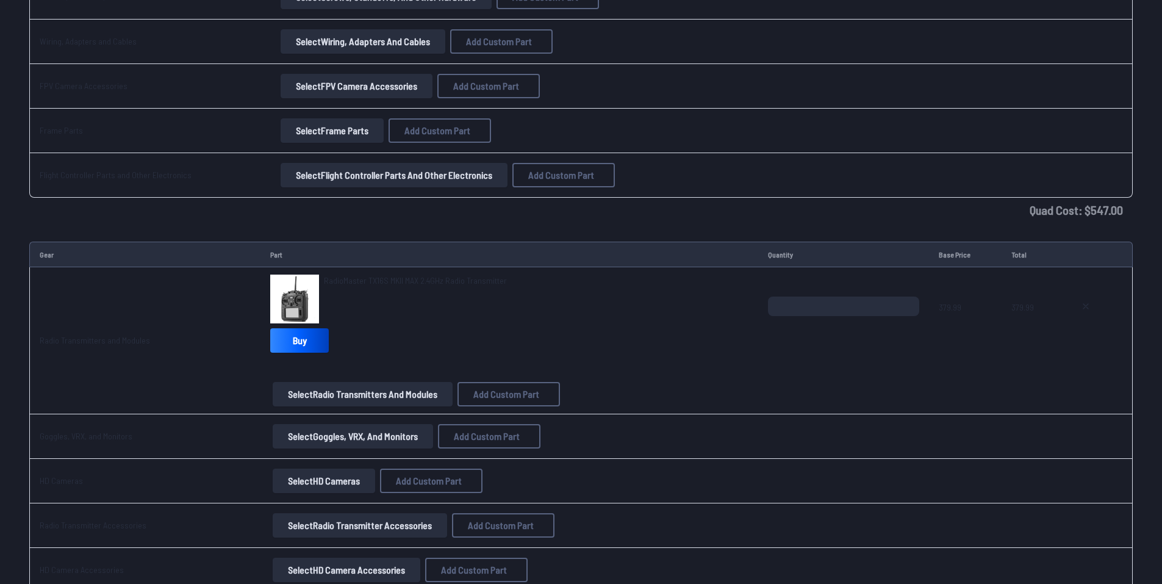
scroll to position [1486, 0]
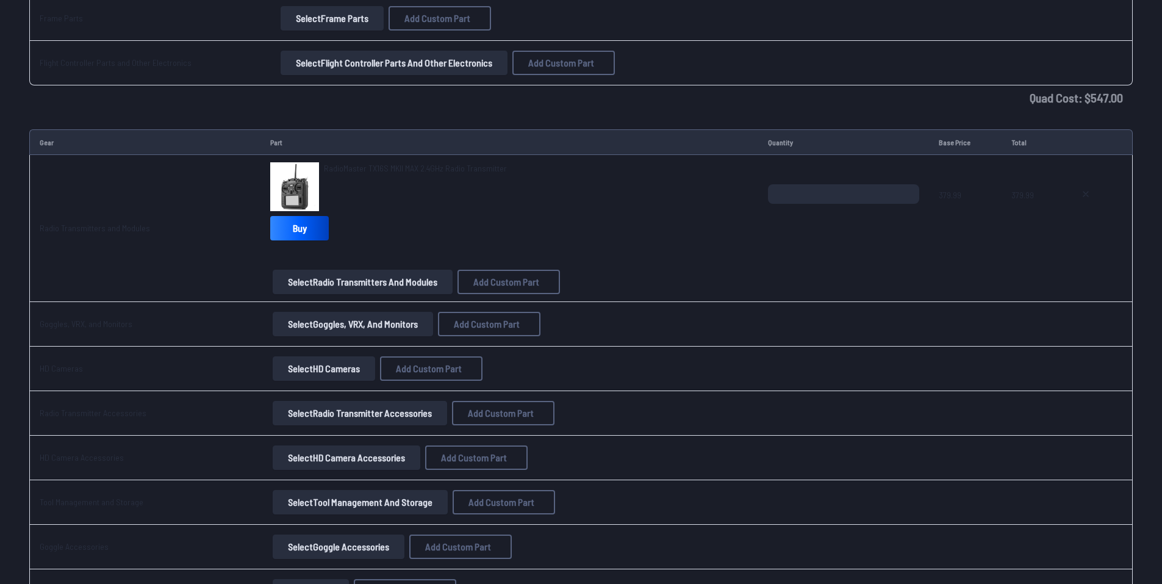
click at [306, 326] on button "Select Goggles, VRX, and Monitors" at bounding box center [353, 324] width 160 height 24
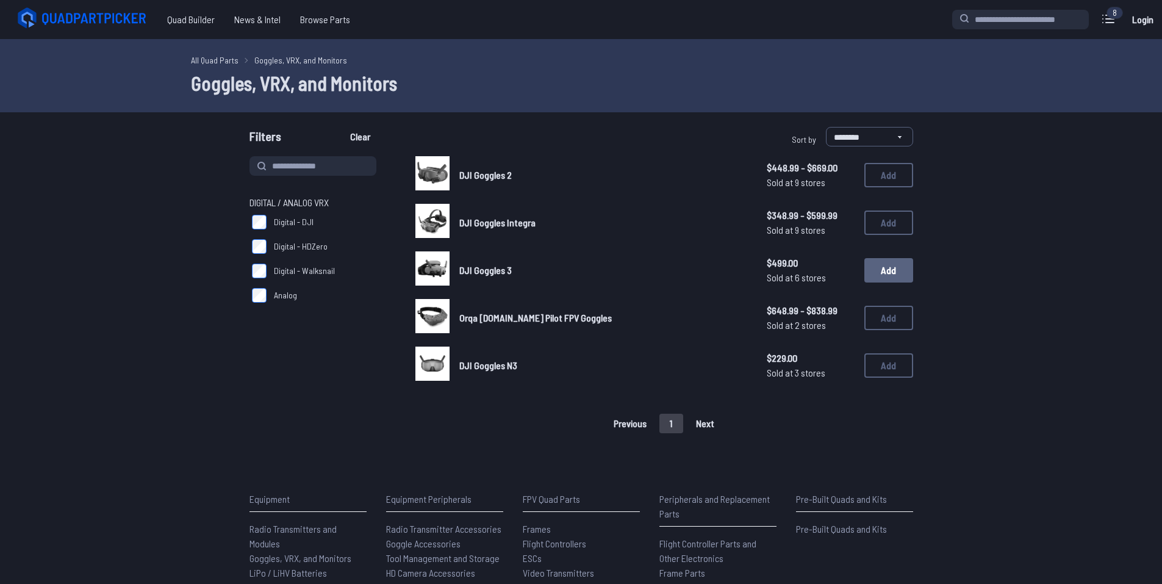
click at [887, 271] on button "Add" at bounding box center [888, 270] width 49 height 24
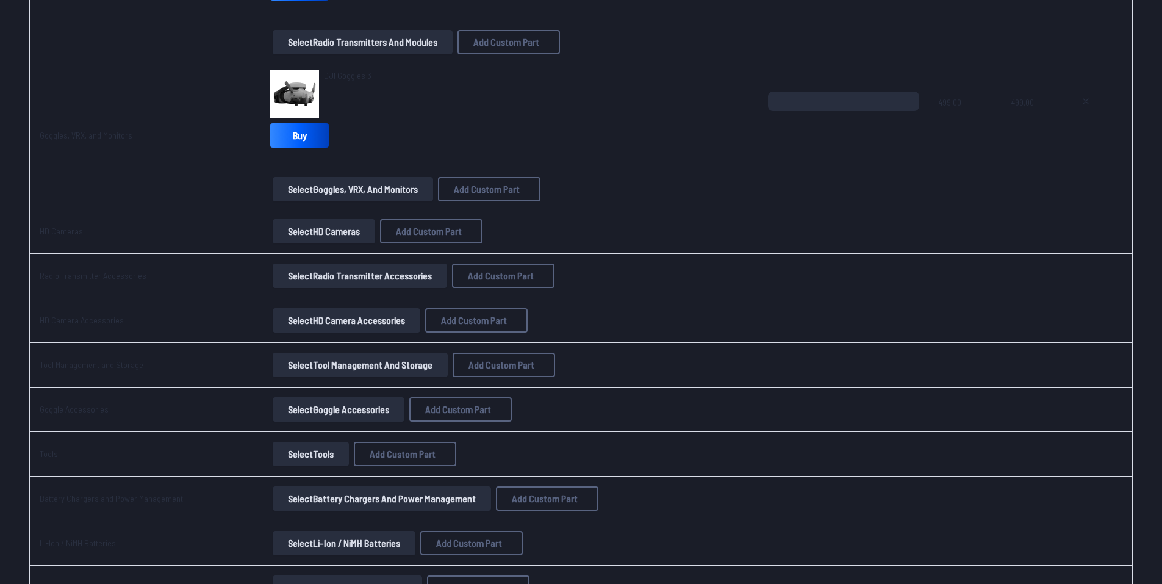
scroll to position [1769, 0]
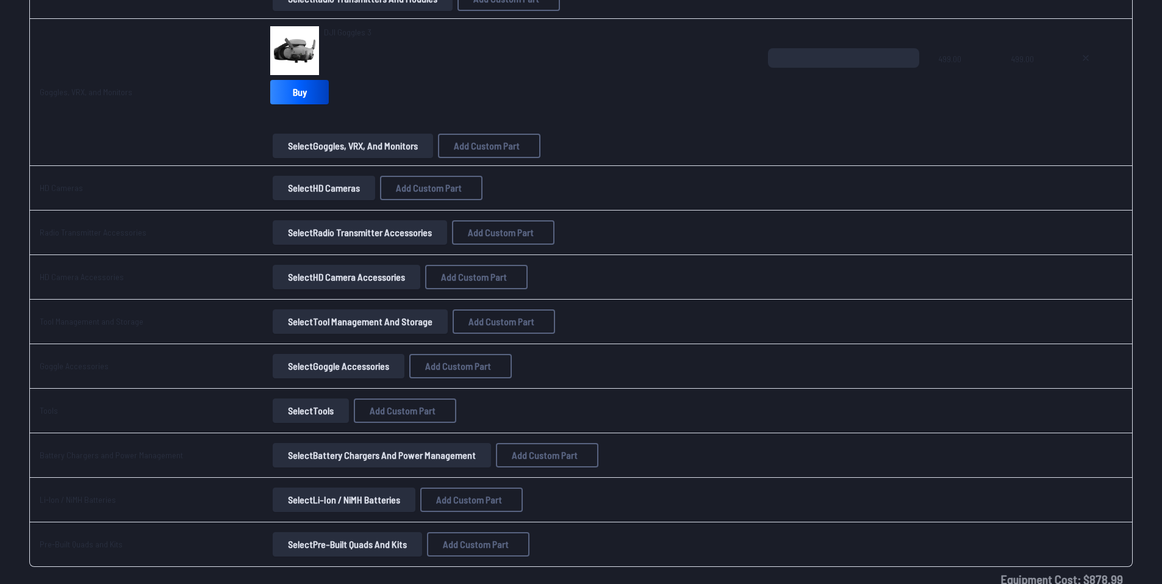
click at [309, 186] on button "Select HD Cameras" at bounding box center [324, 188] width 102 height 24
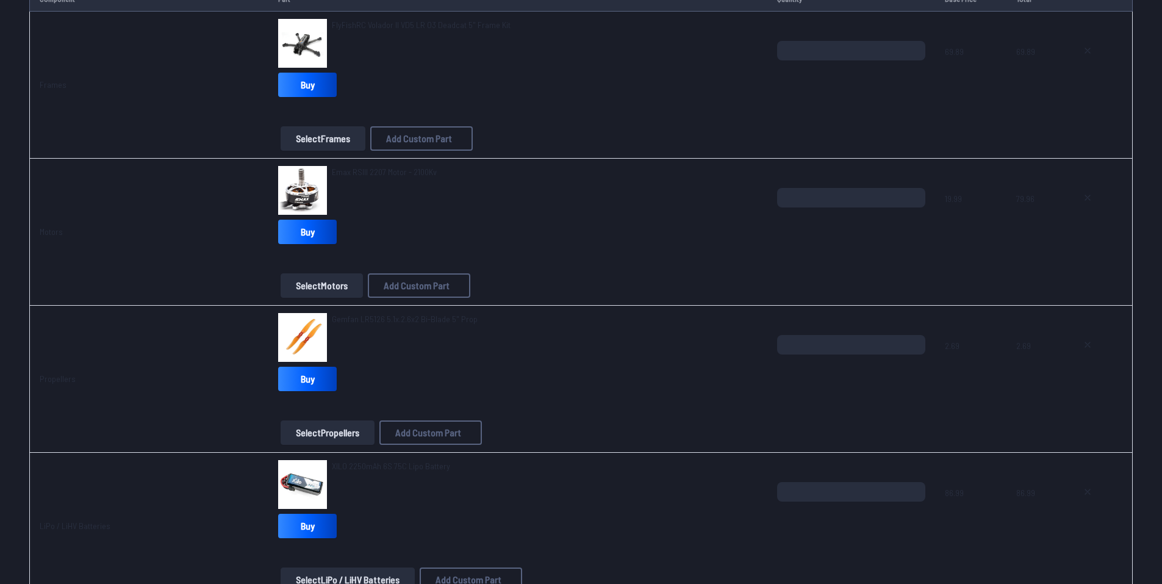
scroll to position [183, 0]
